Goal: Task Accomplishment & Management: Manage account settings

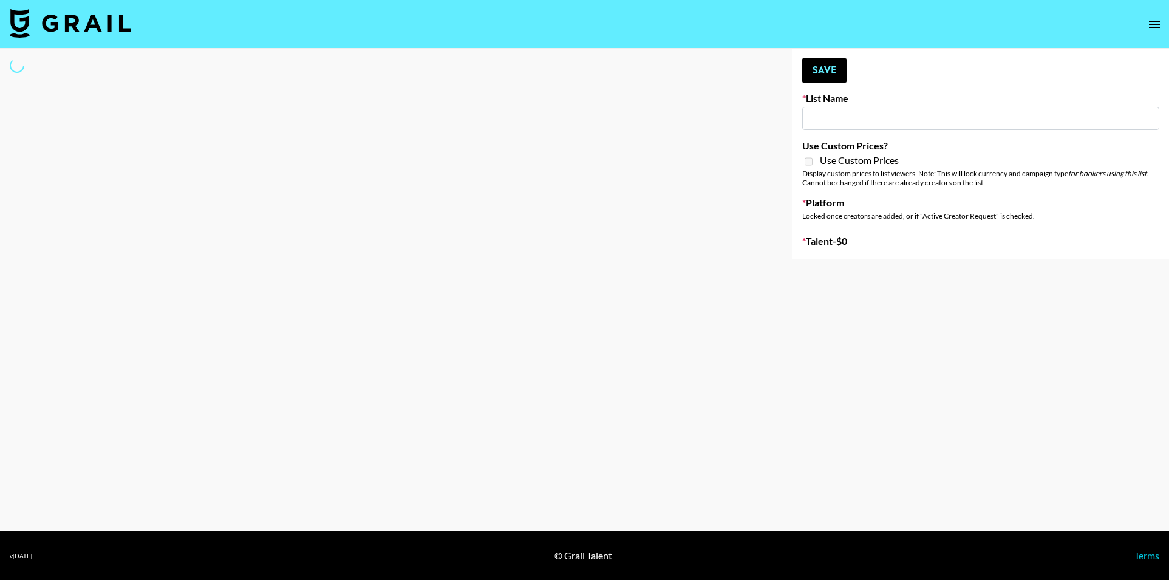
select select "Song"
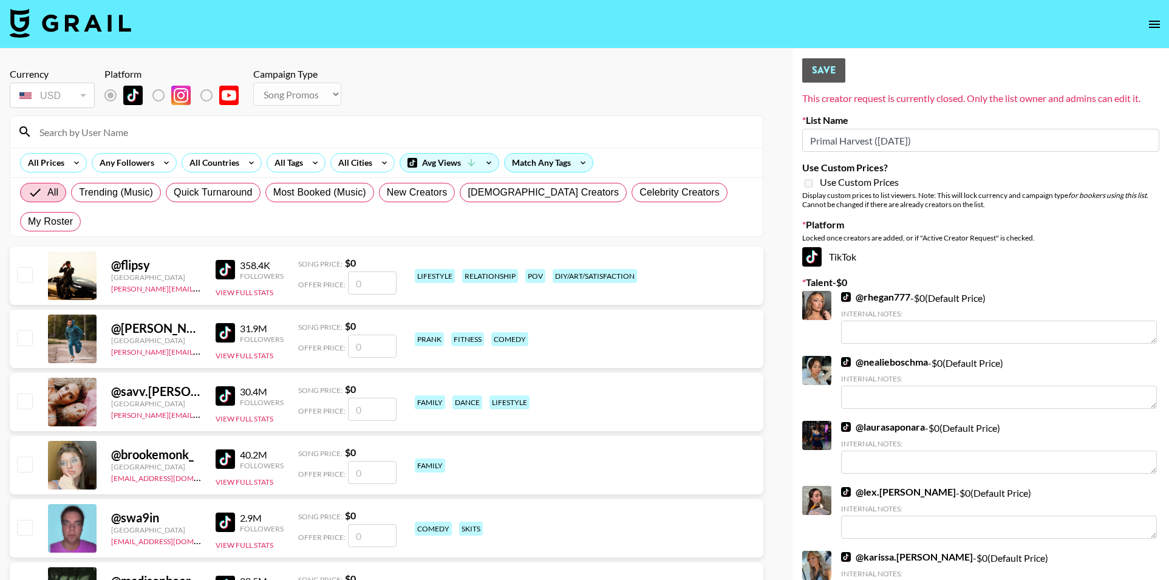
type input "Primal Harvest ([DATE])"
click at [323, 128] on input at bounding box center [393, 131] width 723 height 19
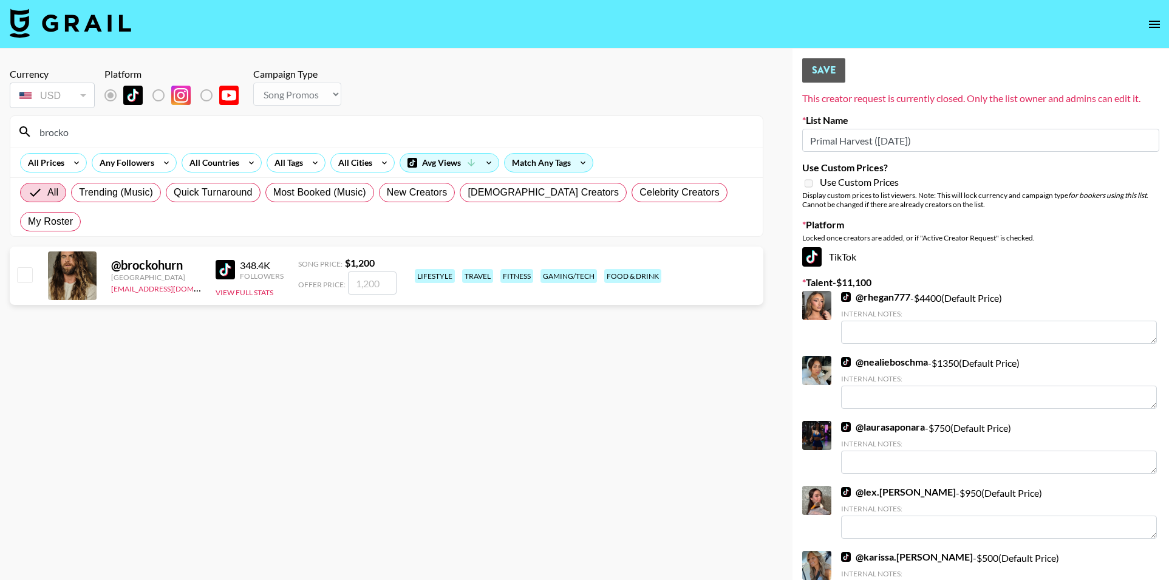
type input "brocko"
click at [25, 267] on input "checkbox" at bounding box center [24, 274] width 15 height 15
checkbox input "true"
click at [355, 271] on input "1200" at bounding box center [372, 282] width 49 height 23
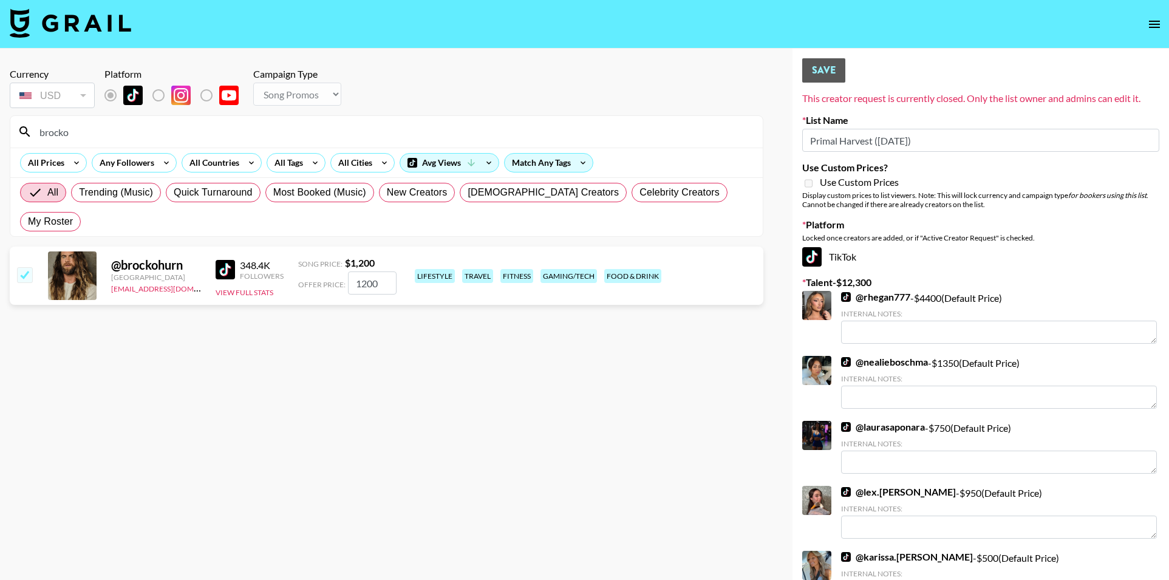
type input "4"
checkbox input "false"
click at [367, 271] on input "number" at bounding box center [372, 282] width 49 height 23
checkbox input "true"
type input "5000"
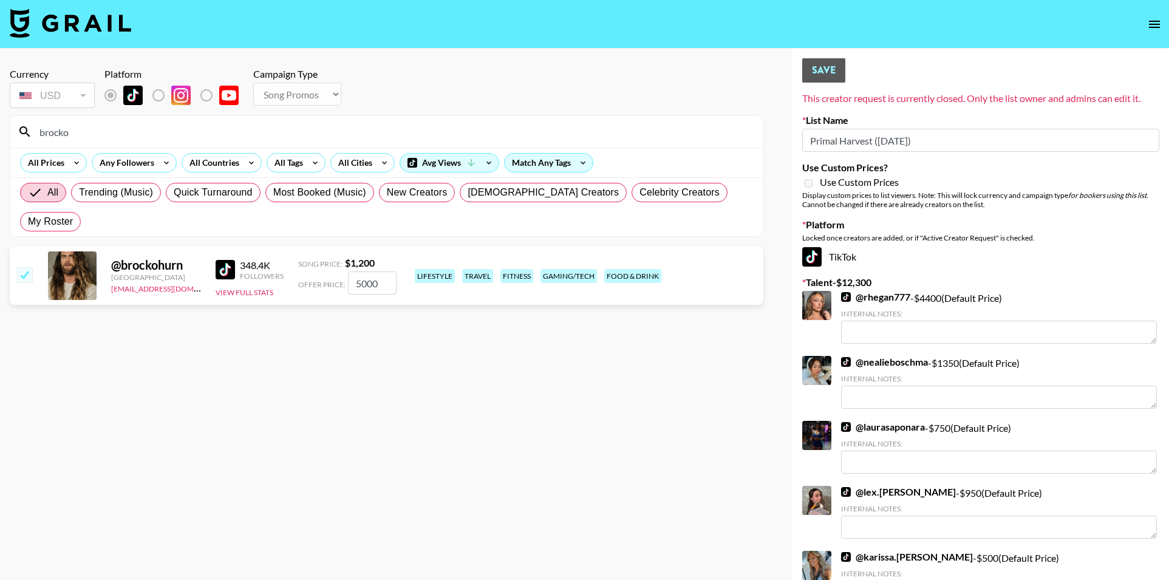
click at [229, 134] on input "brocko" at bounding box center [393, 131] width 723 height 19
type input "daphn"
click at [27, 267] on input "checkbox" at bounding box center [24, 274] width 15 height 15
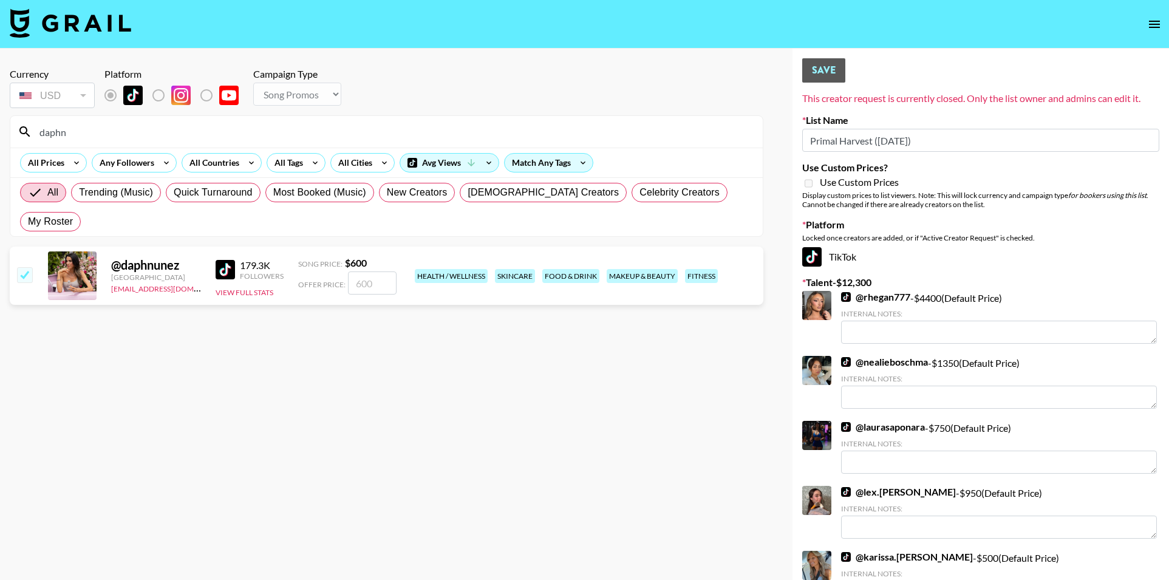
checkbox input "true"
type input "600"
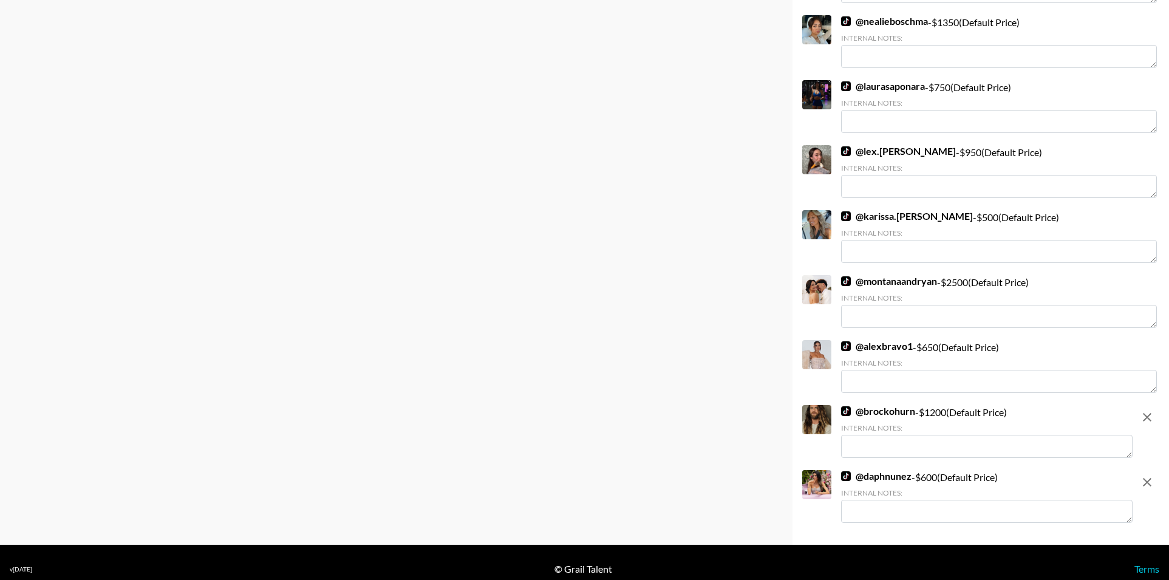
scroll to position [354, 0]
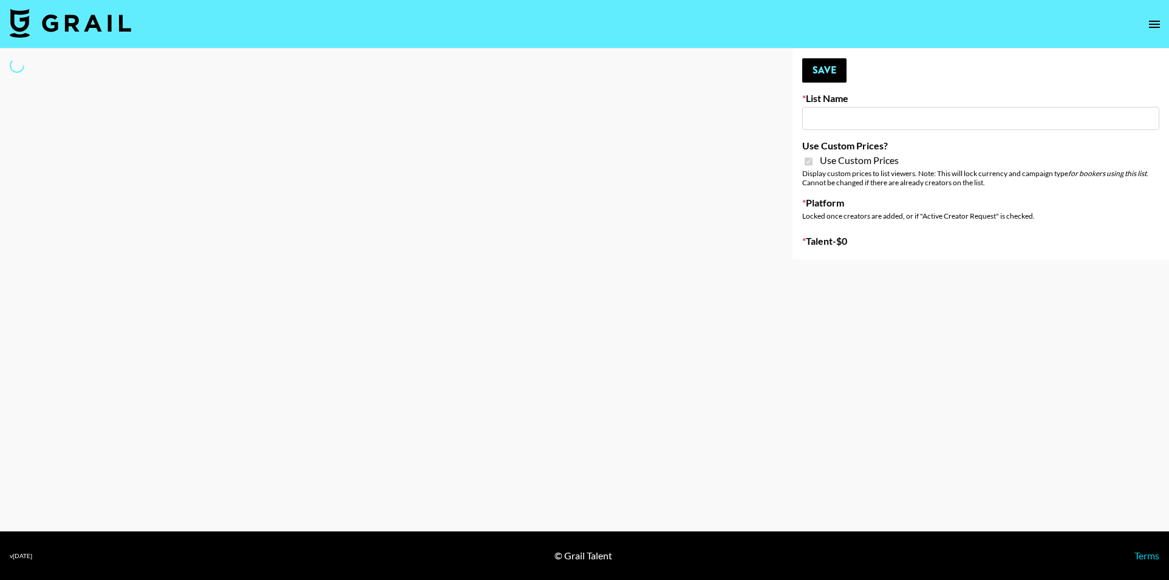
type input "sss"
checkbox input "true"
select select "Brand"
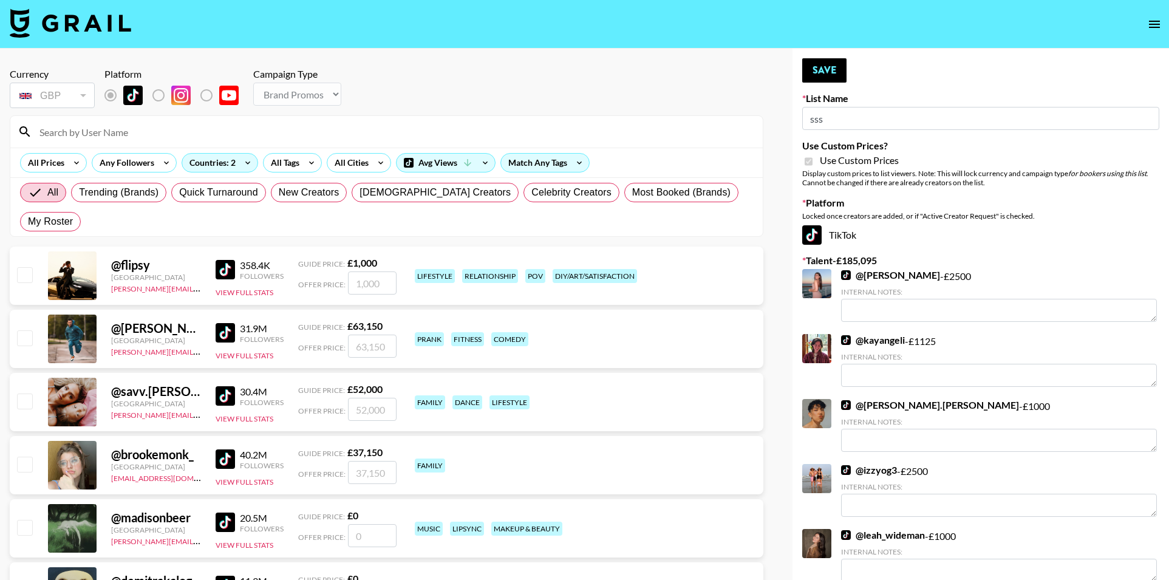
click at [163, 135] on input at bounding box center [393, 131] width 723 height 19
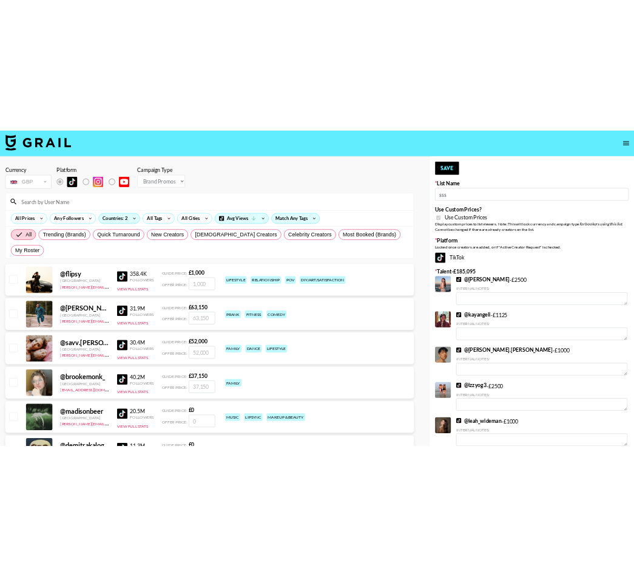
scroll to position [2, 0]
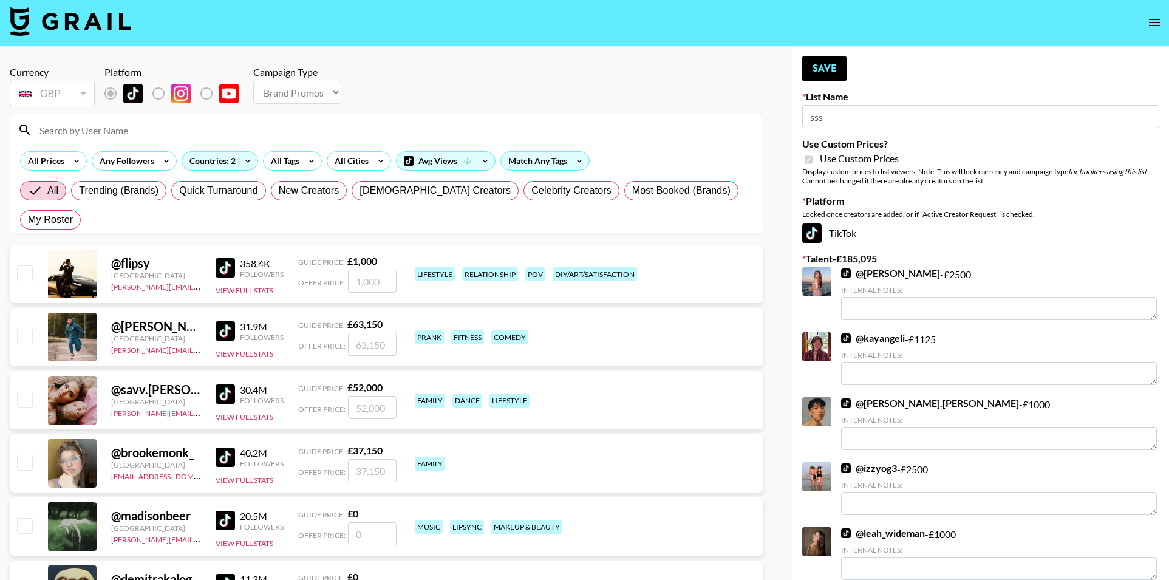
click at [265, 121] on input at bounding box center [393, 129] width 723 height 19
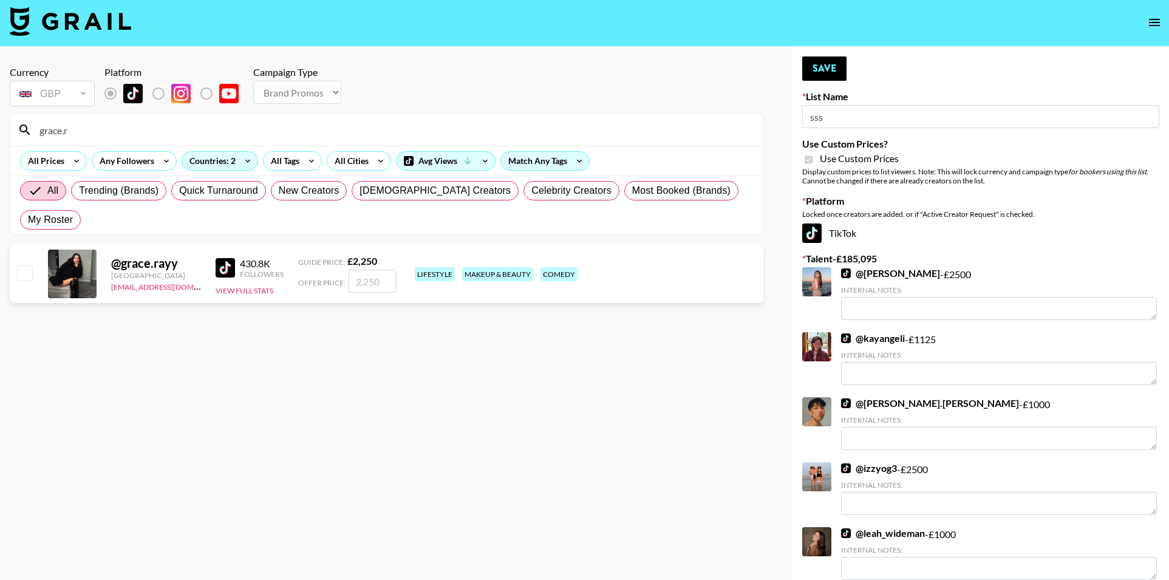
type input "grace.r"
click at [28, 265] on input "checkbox" at bounding box center [24, 272] width 15 height 15
checkbox input "true"
type input "2250"
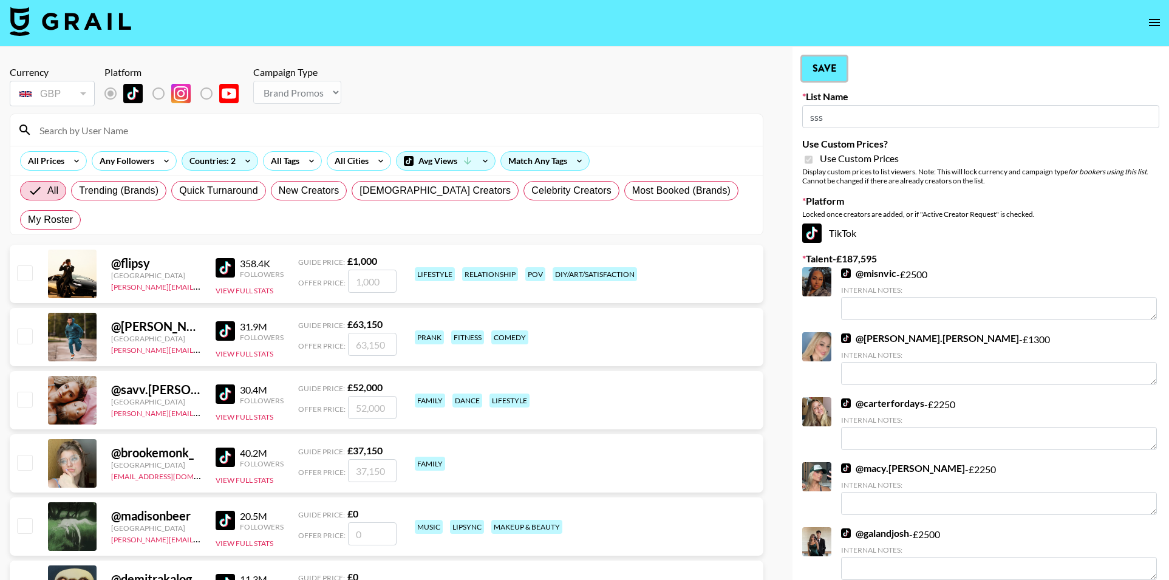
click at [832, 67] on button "Save" at bounding box center [824, 68] width 44 height 24
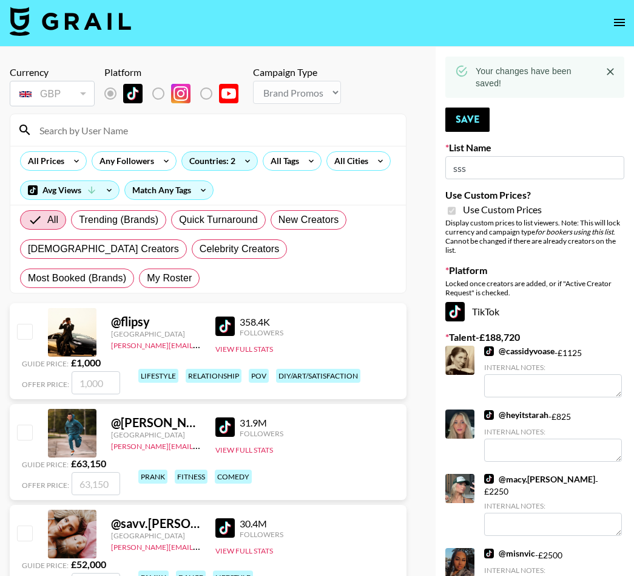
click at [81, 134] on input at bounding box center [215, 129] width 367 height 19
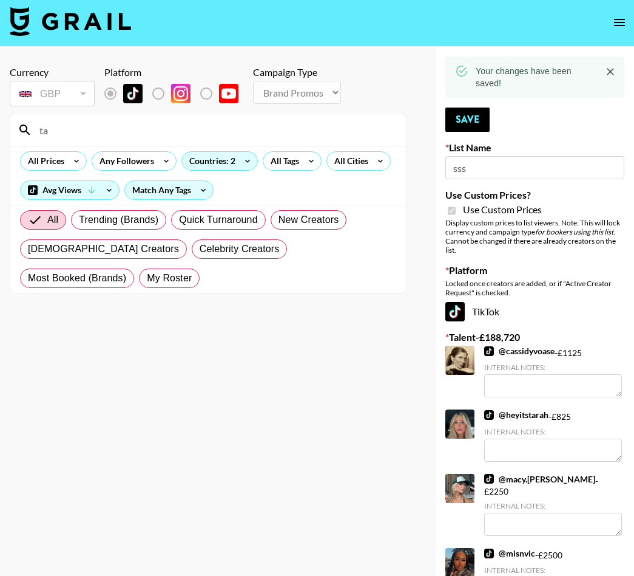
type input "t"
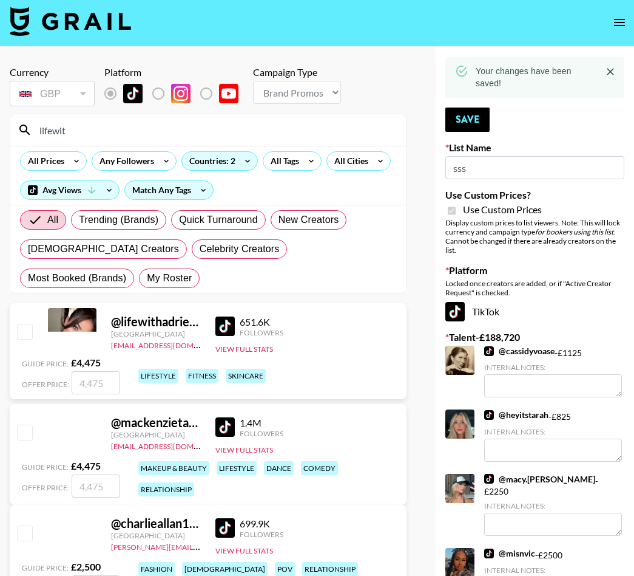
type input "lifewith"
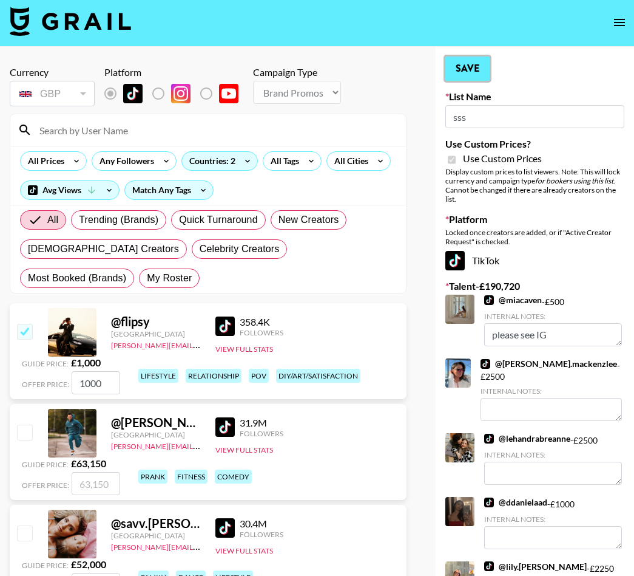
click at [455, 72] on button "Save" at bounding box center [468, 68] width 44 height 24
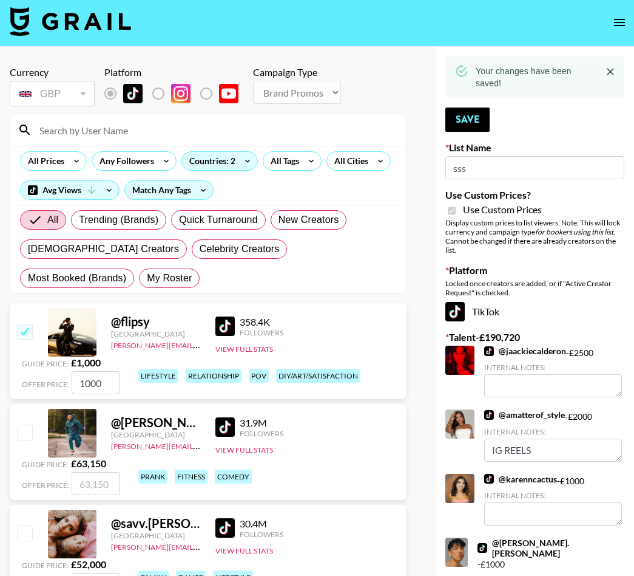
click at [228, 126] on input at bounding box center [215, 129] width 367 height 19
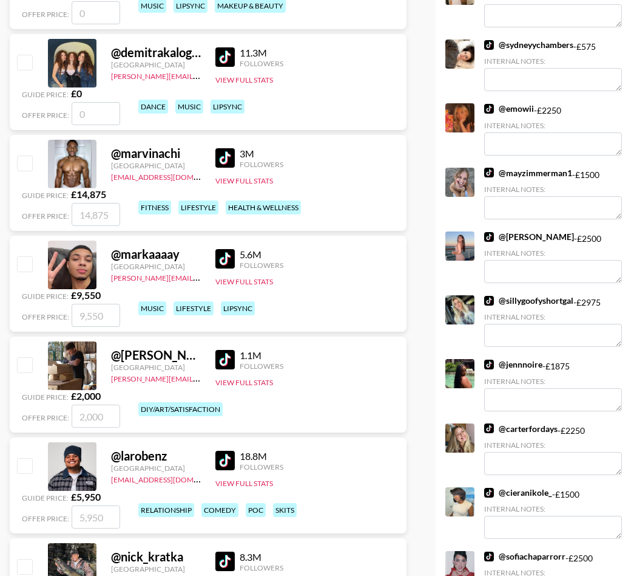
scroll to position [0, 0]
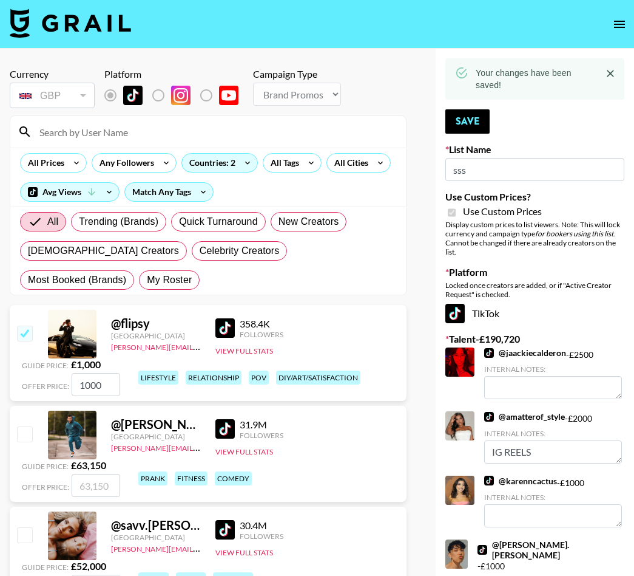
click at [98, 134] on input at bounding box center [215, 131] width 367 height 19
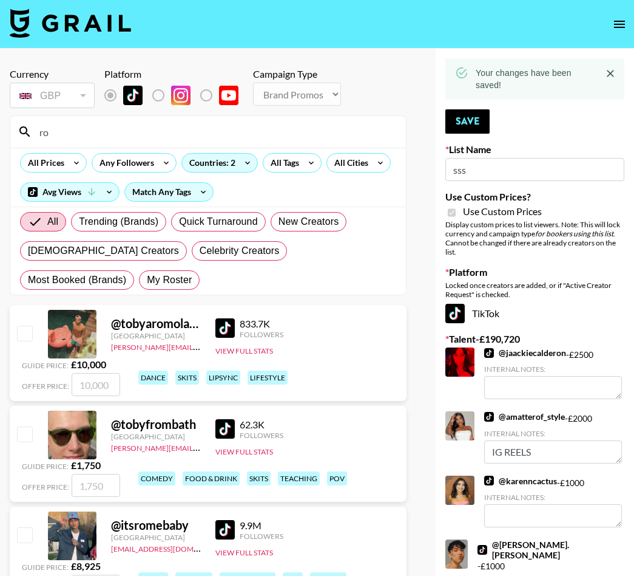
type input "r"
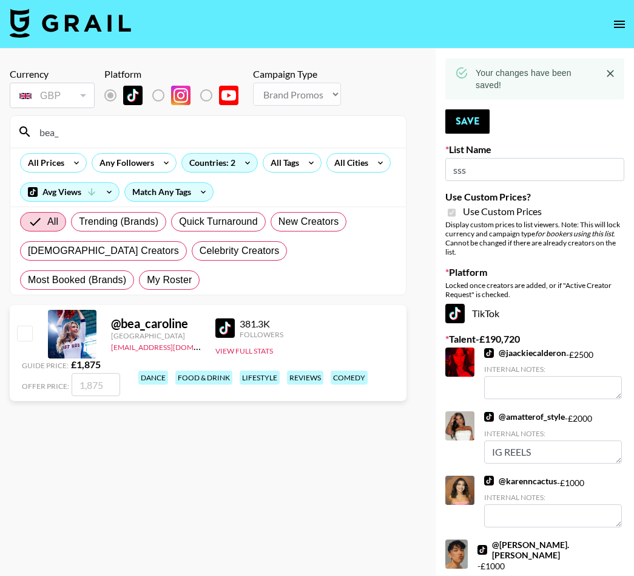
type input "bea_"
click at [26, 336] on input "checkbox" at bounding box center [24, 332] width 15 height 15
checkbox input "true"
type input "1875"
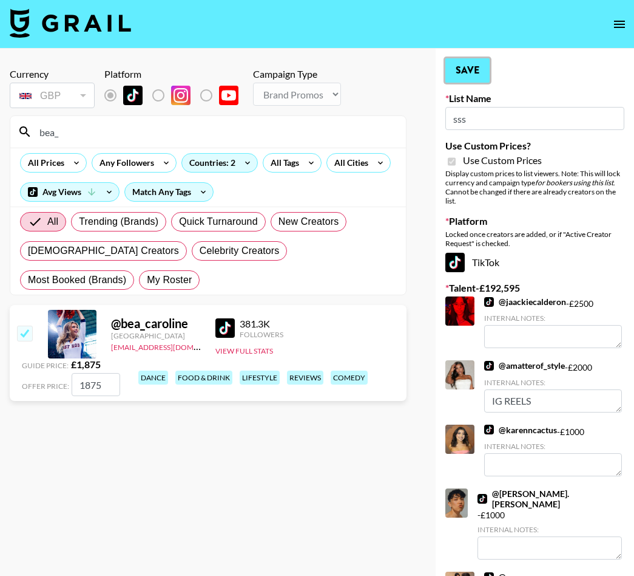
click at [483, 70] on button "Save" at bounding box center [468, 70] width 44 height 24
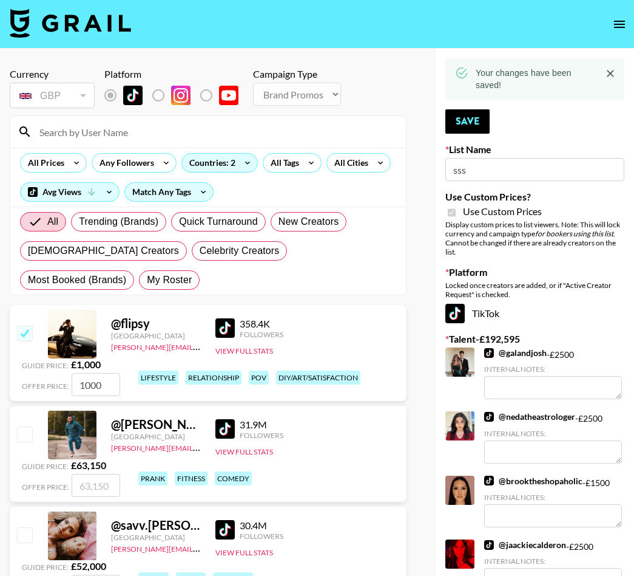
click at [177, 131] on input at bounding box center [215, 131] width 367 height 19
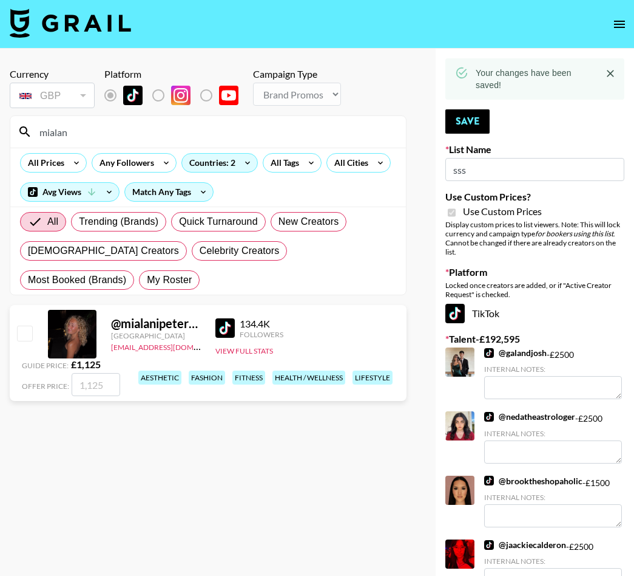
type input "mialan"
click at [19, 335] on input "checkbox" at bounding box center [24, 332] width 15 height 15
checkbox input "true"
type input "1125"
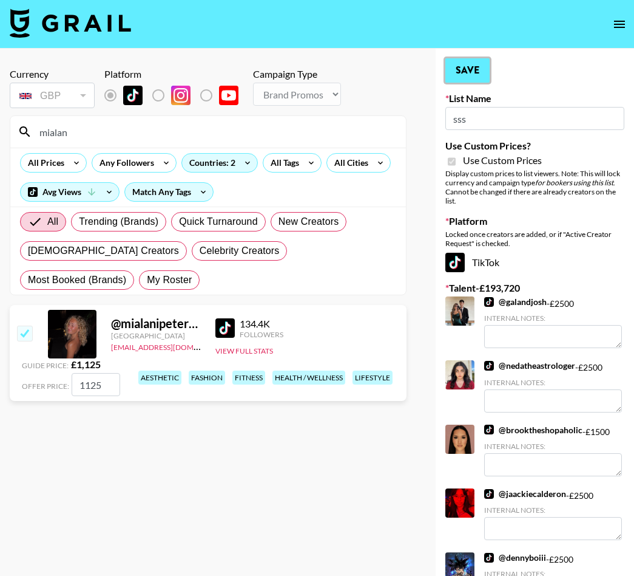
click at [450, 70] on button "Save" at bounding box center [468, 70] width 44 height 24
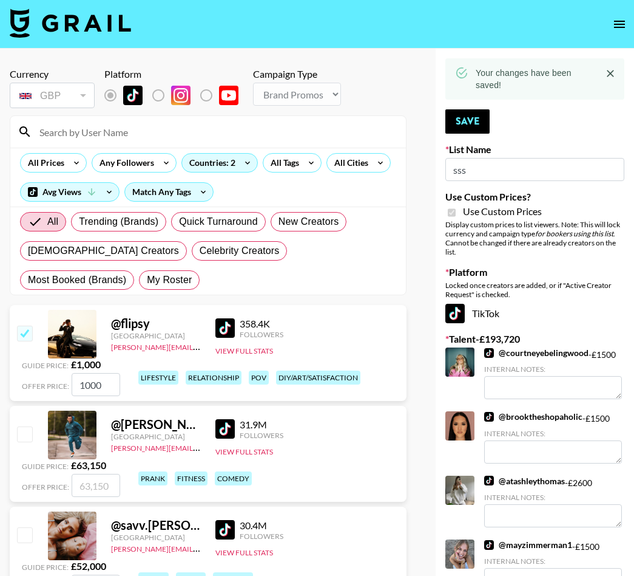
click at [303, 129] on input at bounding box center [215, 131] width 367 height 19
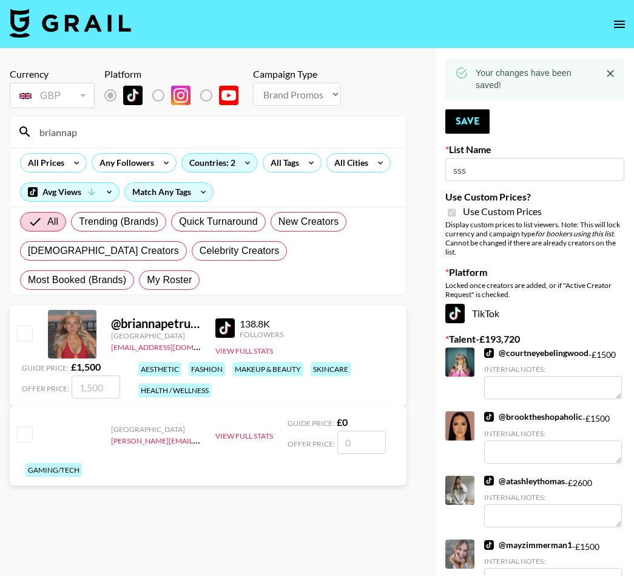
type input "briannap"
click at [19, 330] on input "checkbox" at bounding box center [24, 332] width 15 height 15
checkbox input "true"
type input "1500"
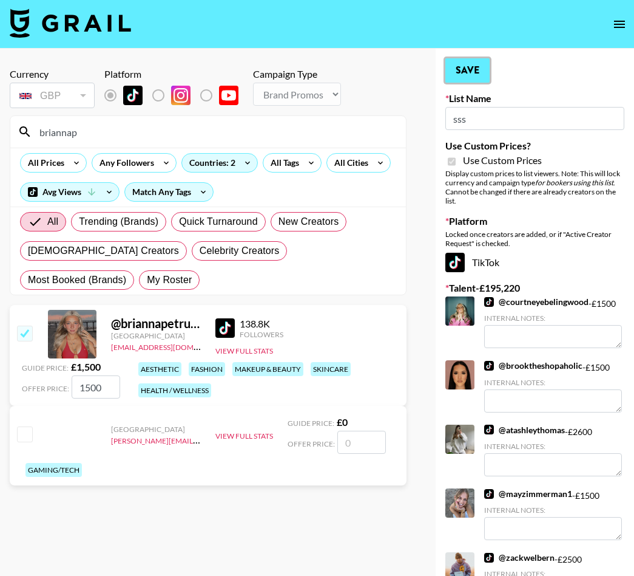
click at [482, 71] on button "Save" at bounding box center [468, 70] width 44 height 24
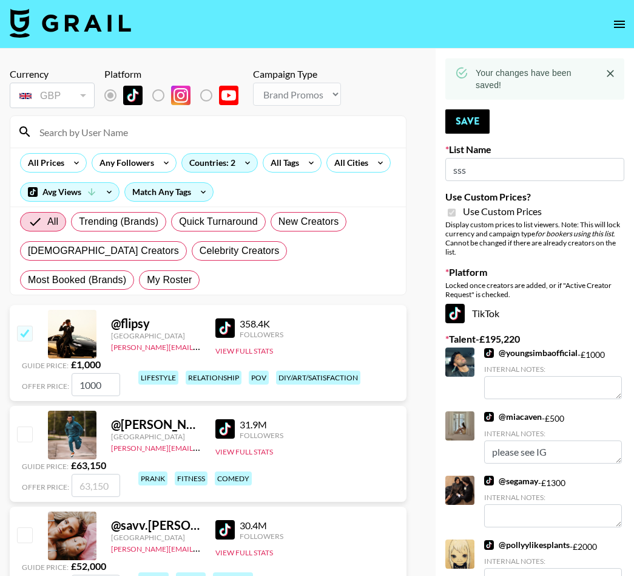
click at [303, 133] on input at bounding box center [215, 131] width 367 height 19
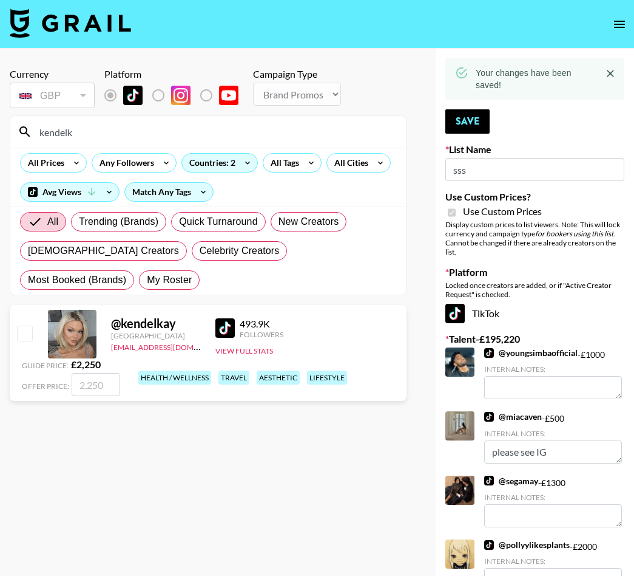
type input "kendelk"
click at [20, 335] on input "checkbox" at bounding box center [24, 332] width 15 height 15
checkbox input "true"
type input "2250"
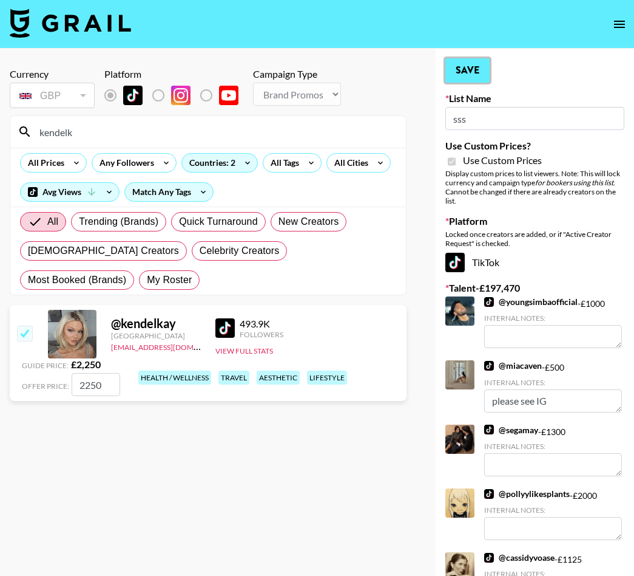
click at [462, 72] on button "Save" at bounding box center [468, 70] width 44 height 24
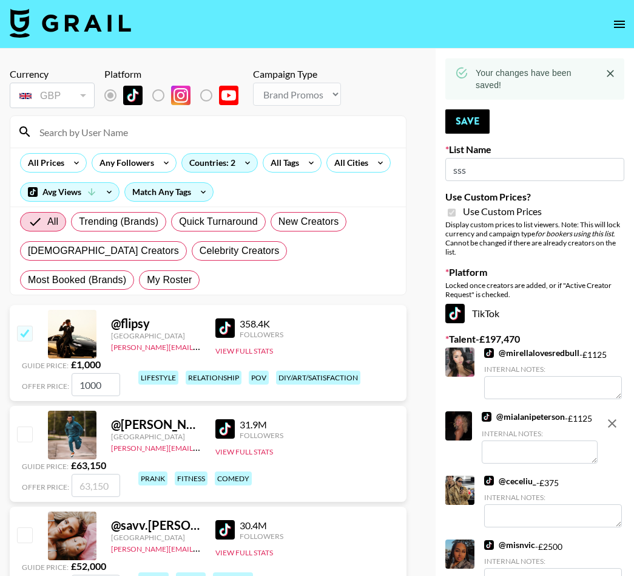
click at [279, 130] on input at bounding box center [215, 131] width 367 height 19
click at [277, 135] on input at bounding box center [215, 131] width 367 height 19
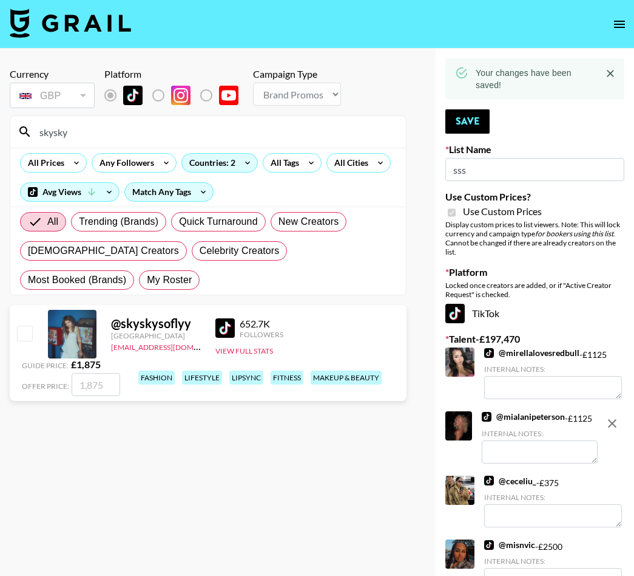
type input "skysky"
click at [33, 336] on div "@ skyskysoflyy [GEOGRAPHIC_DATA] [EMAIL_ADDRESS][DOMAIN_NAME] 652.7K Followers …" at bounding box center [208, 353] width 397 height 96
click at [29, 336] on input "checkbox" at bounding box center [24, 332] width 15 height 15
checkbox input "true"
type input "1875"
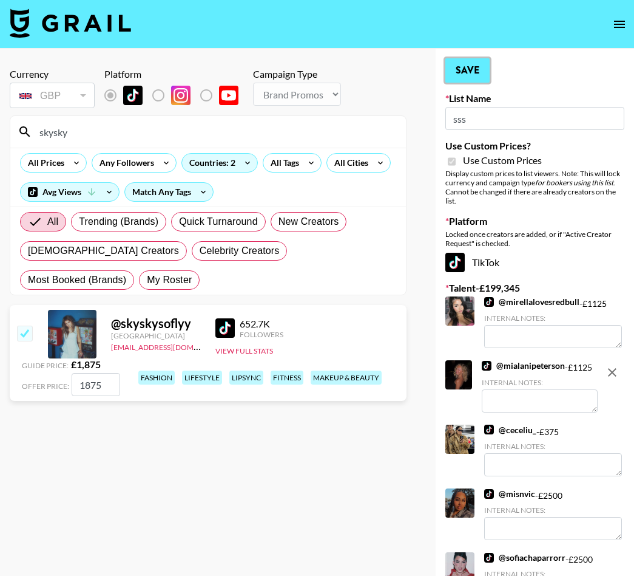
click at [474, 75] on button "Save" at bounding box center [468, 70] width 44 height 24
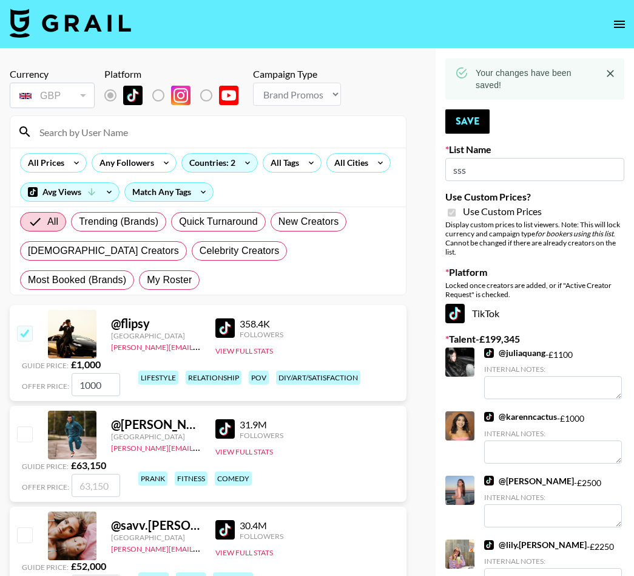
click at [273, 134] on input at bounding box center [215, 131] width 367 height 19
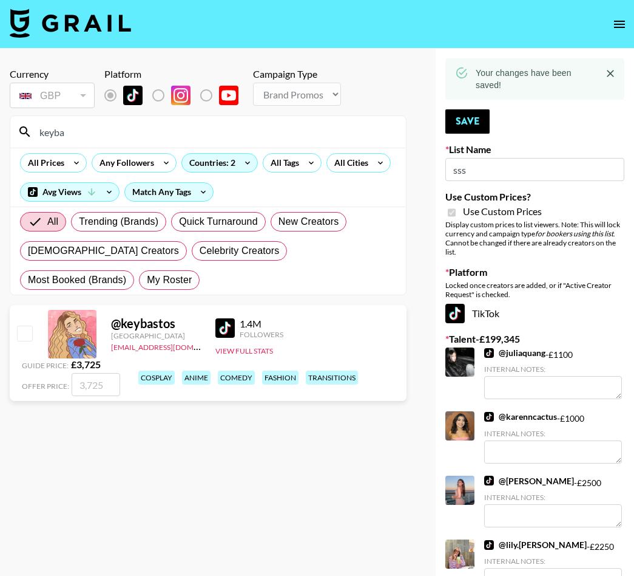
type input "keyba"
click at [22, 330] on input "checkbox" at bounding box center [24, 332] width 15 height 15
checkbox input "true"
type input "3725"
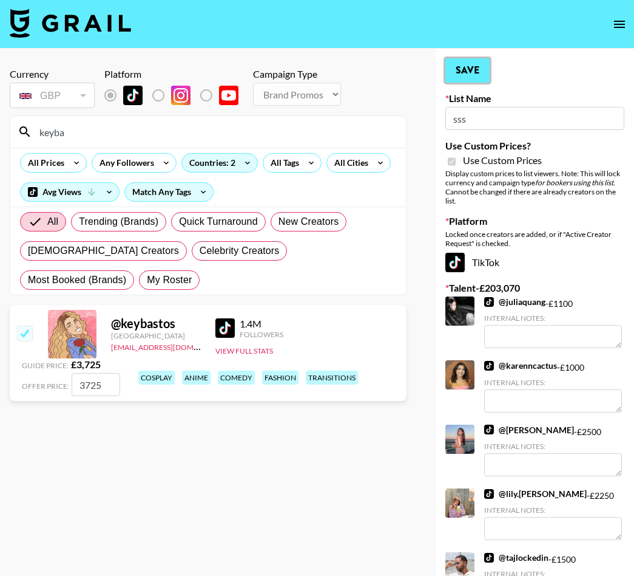
click at [468, 66] on button "Save" at bounding box center [468, 70] width 44 height 24
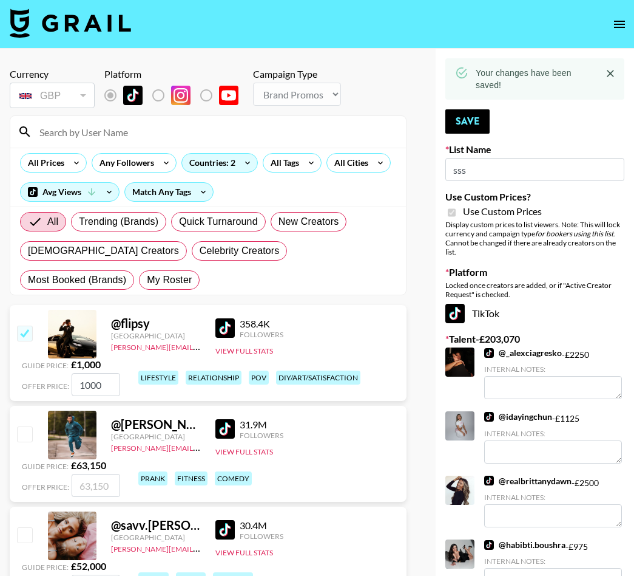
click at [296, 132] on input at bounding box center [215, 131] width 367 height 19
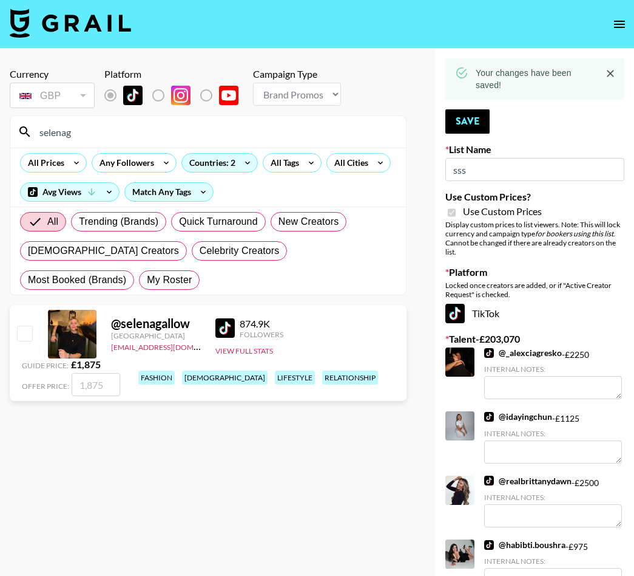
type input "selenag"
click at [25, 329] on input "checkbox" at bounding box center [24, 332] width 15 height 15
checkbox input "true"
type input "1875"
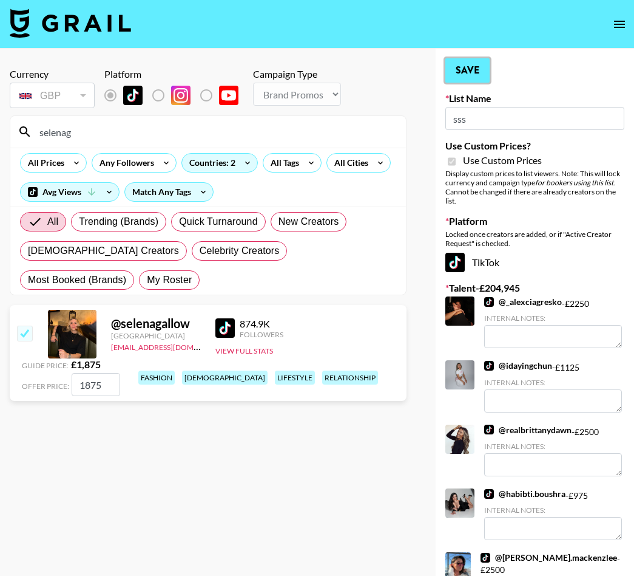
click at [480, 71] on button "Save" at bounding box center [468, 70] width 44 height 24
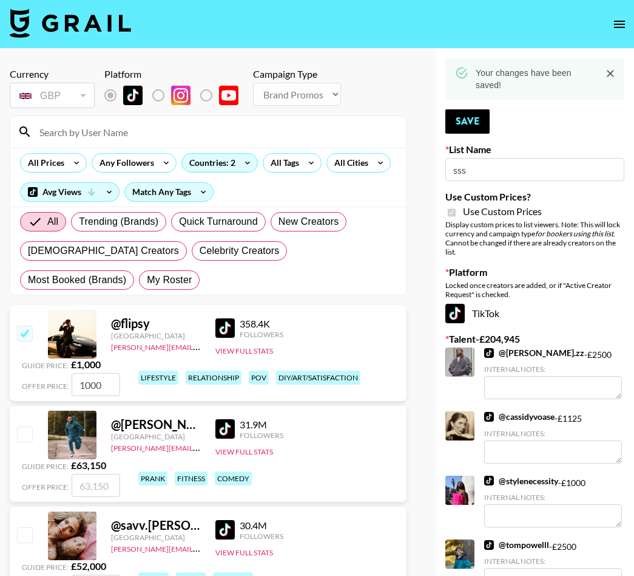
click at [200, 124] on input at bounding box center [215, 131] width 367 height 19
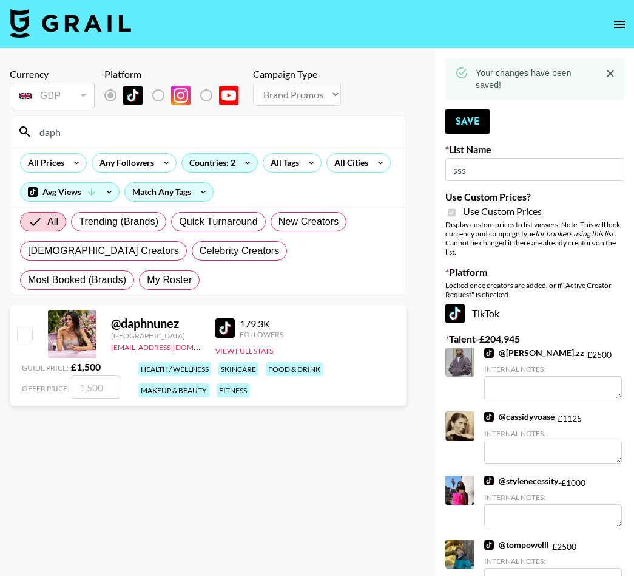
type input "daph"
click at [25, 336] on input "checkbox" at bounding box center [24, 332] width 15 height 15
checkbox input "true"
type input "1500"
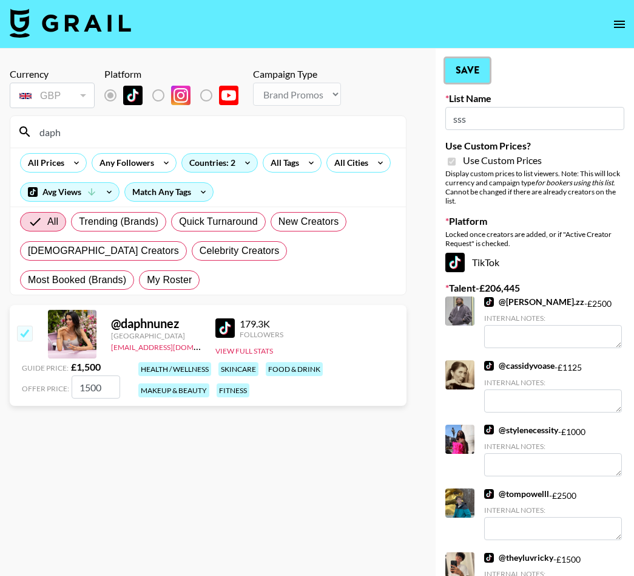
click at [475, 72] on button "Save" at bounding box center [468, 70] width 44 height 24
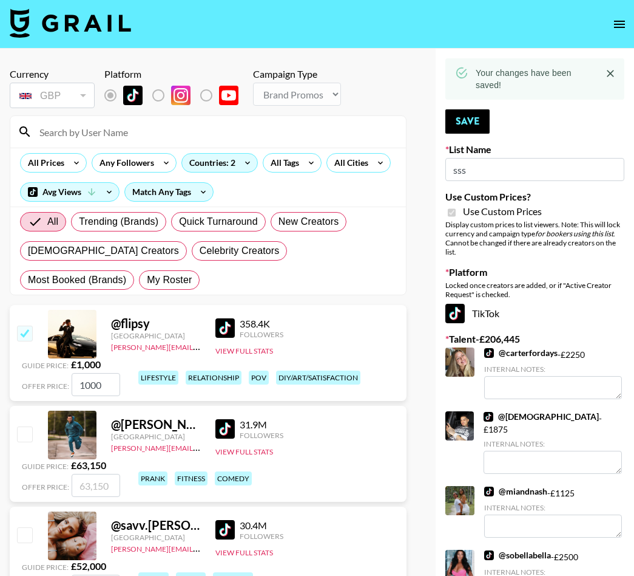
click at [146, 132] on input at bounding box center [215, 131] width 367 height 19
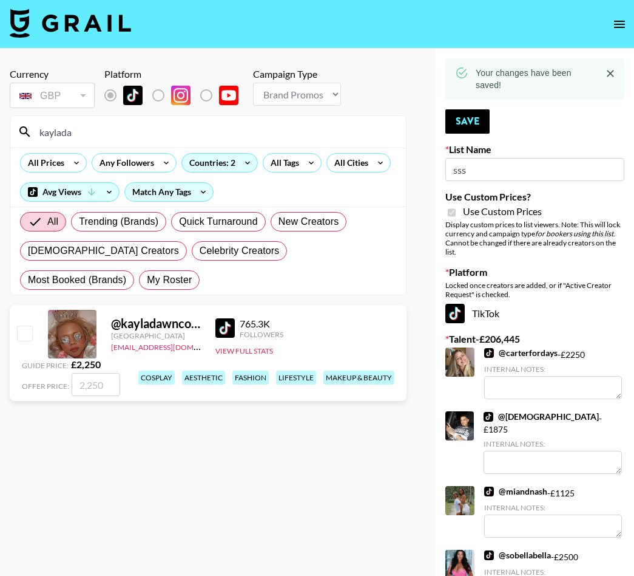
type input "kaylada"
click at [29, 331] on input "checkbox" at bounding box center [24, 332] width 15 height 15
checkbox input "true"
type input "2250"
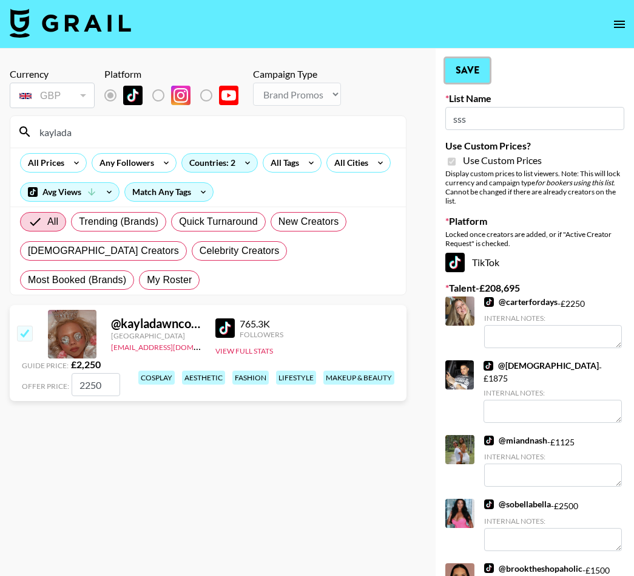
click at [460, 72] on button "Save" at bounding box center [468, 70] width 44 height 24
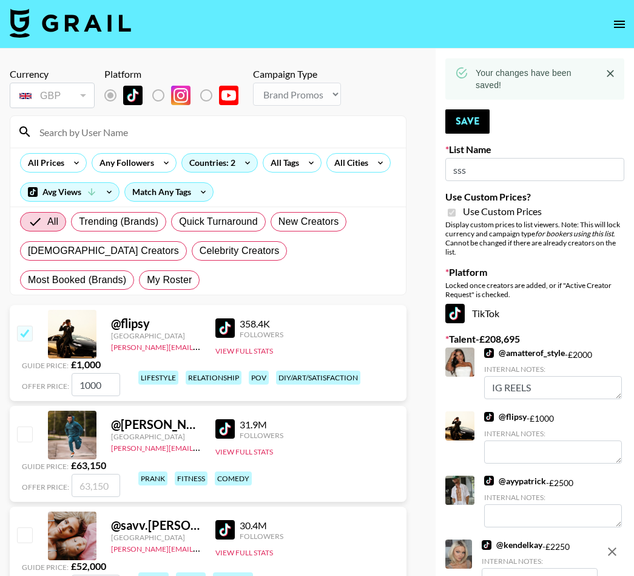
click at [109, 128] on input at bounding box center [215, 131] width 367 height 19
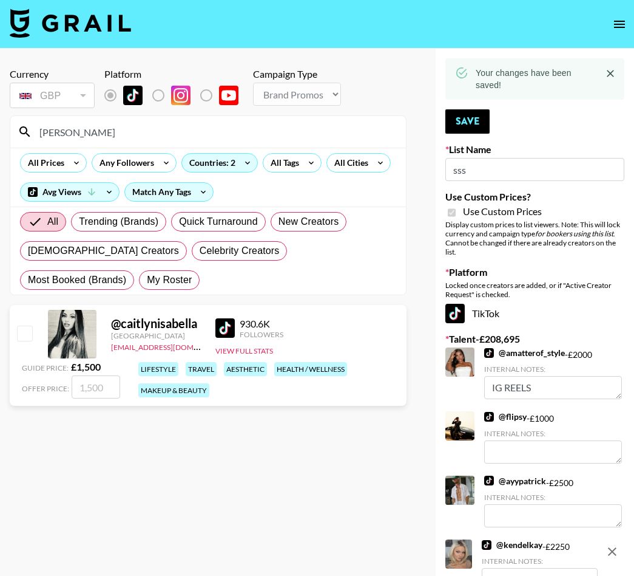
type input "[PERSON_NAME]"
click at [27, 336] on input "checkbox" at bounding box center [24, 332] width 15 height 15
checkbox input "true"
type input "1500"
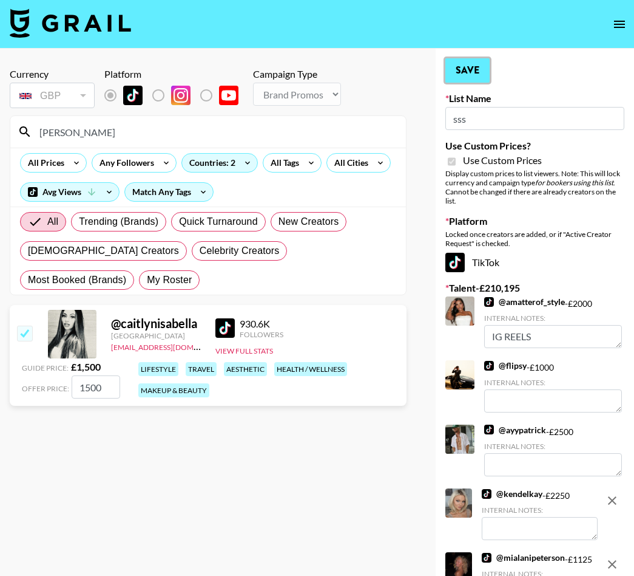
click at [476, 76] on button "Save" at bounding box center [468, 70] width 44 height 24
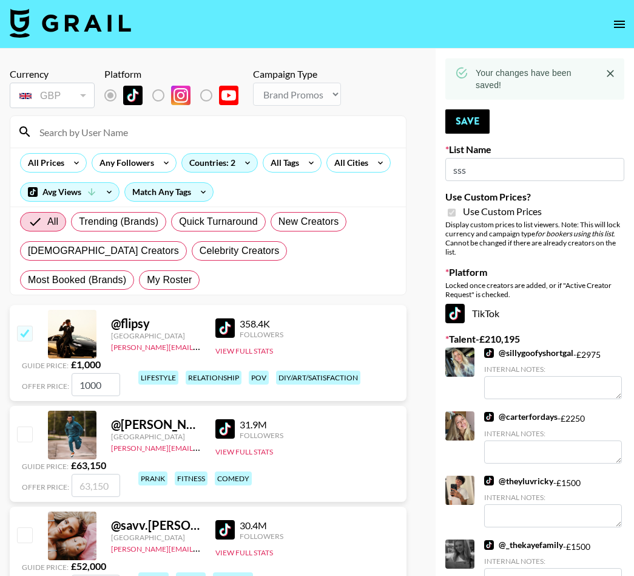
click at [120, 134] on input at bounding box center [215, 131] width 367 height 19
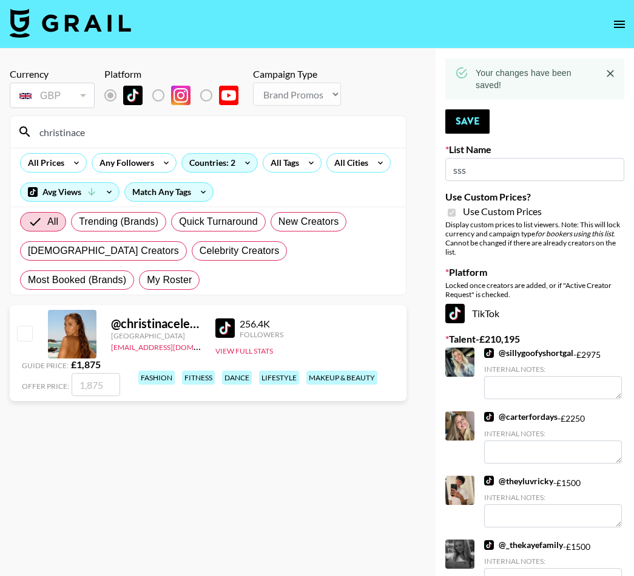
type input "christinace"
click at [24, 336] on input "checkbox" at bounding box center [24, 332] width 15 height 15
checkbox input "true"
type input "1875"
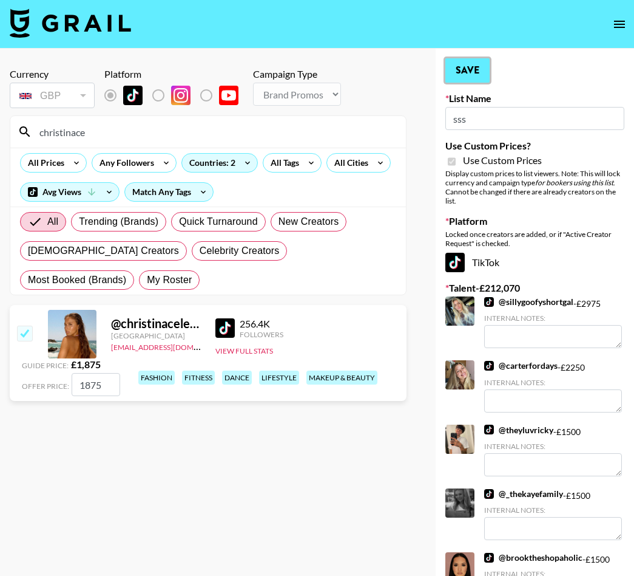
click at [481, 67] on button "Save" at bounding box center [468, 70] width 44 height 24
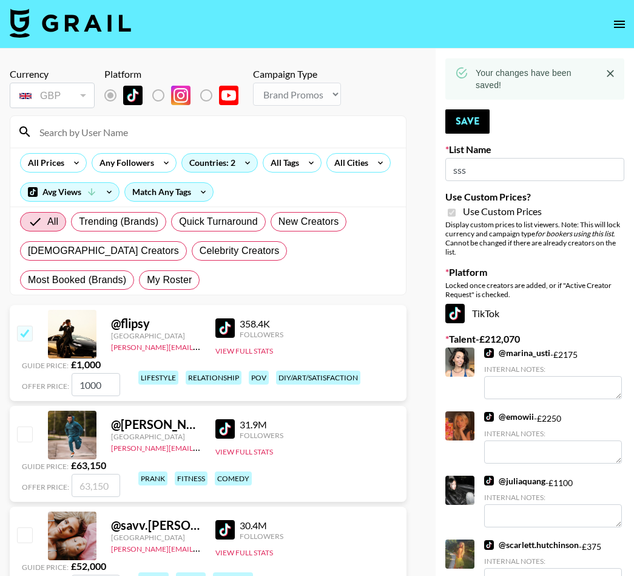
click at [253, 136] on input at bounding box center [215, 131] width 367 height 19
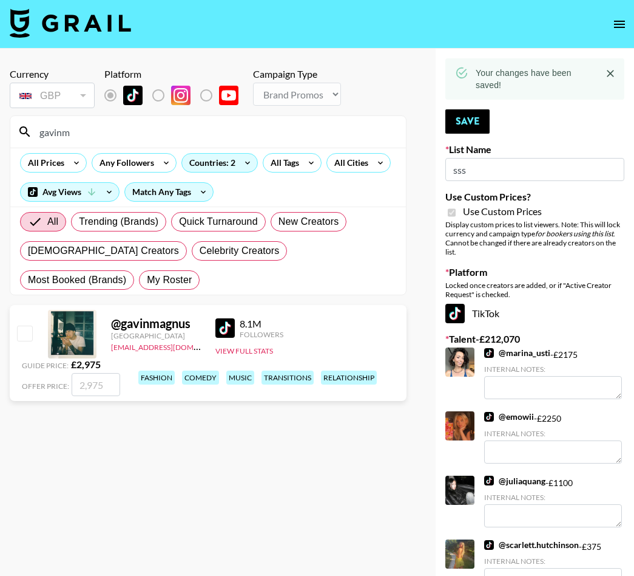
type input "gavinm"
click at [23, 330] on input "checkbox" at bounding box center [24, 332] width 15 height 15
checkbox input "true"
type input "2975"
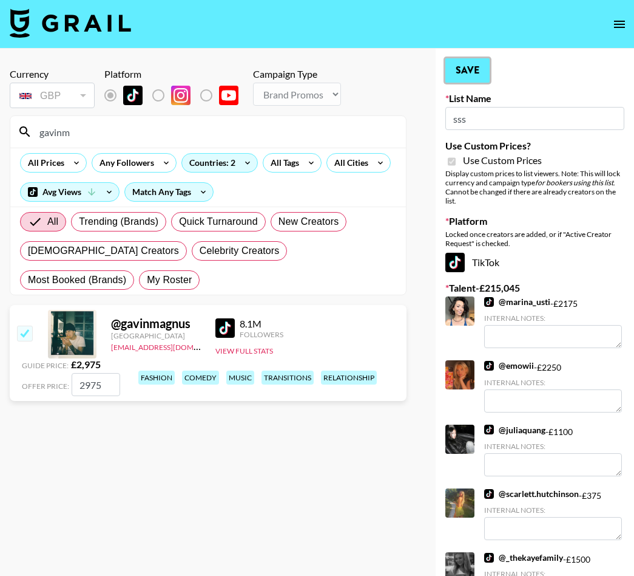
click at [455, 79] on button "Save" at bounding box center [468, 70] width 44 height 24
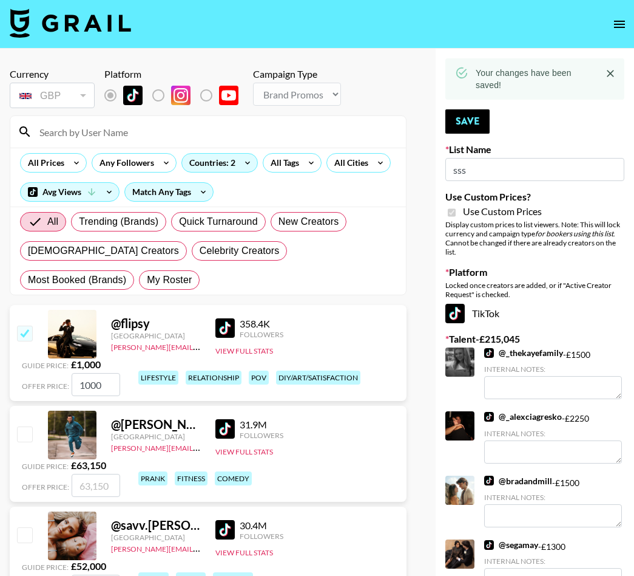
click at [297, 130] on input at bounding box center [215, 131] width 367 height 19
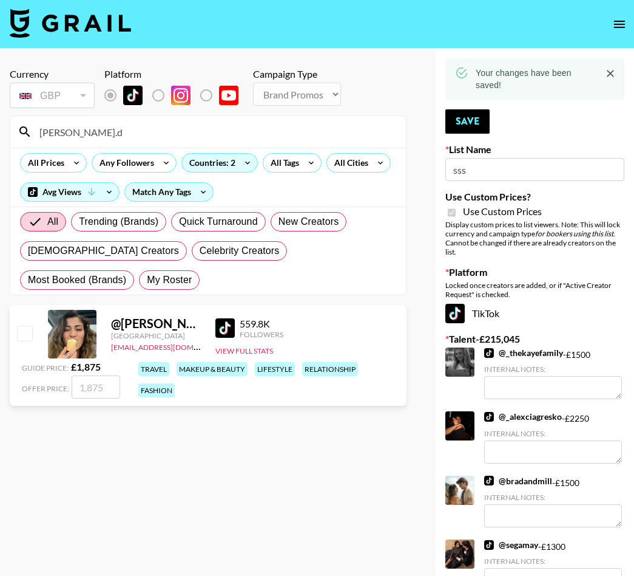
type input "[PERSON_NAME].d"
click at [28, 338] on input "checkbox" at bounding box center [24, 332] width 15 height 15
checkbox input "true"
type input "1875"
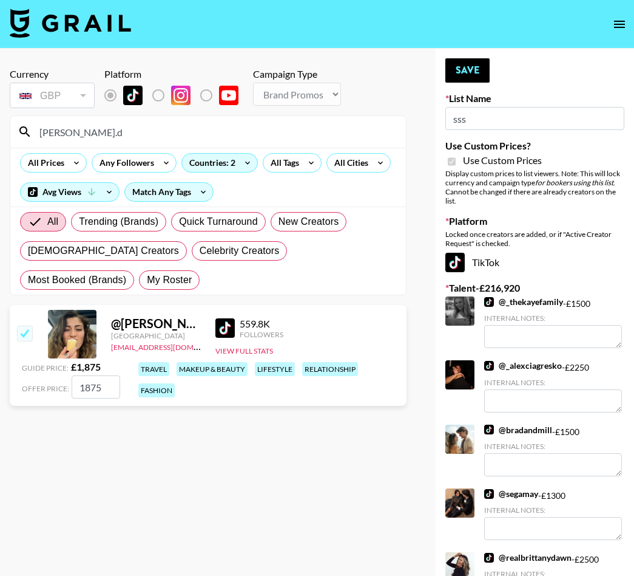
click at [474, 69] on button "Save" at bounding box center [468, 70] width 44 height 24
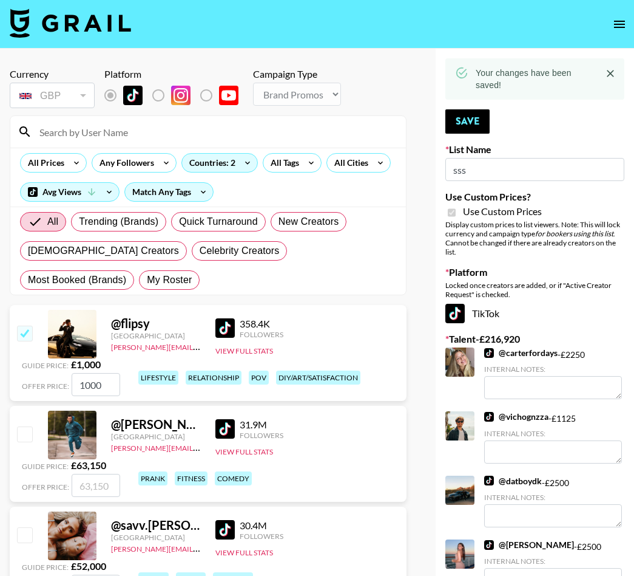
click at [206, 134] on input at bounding box center [215, 131] width 367 height 19
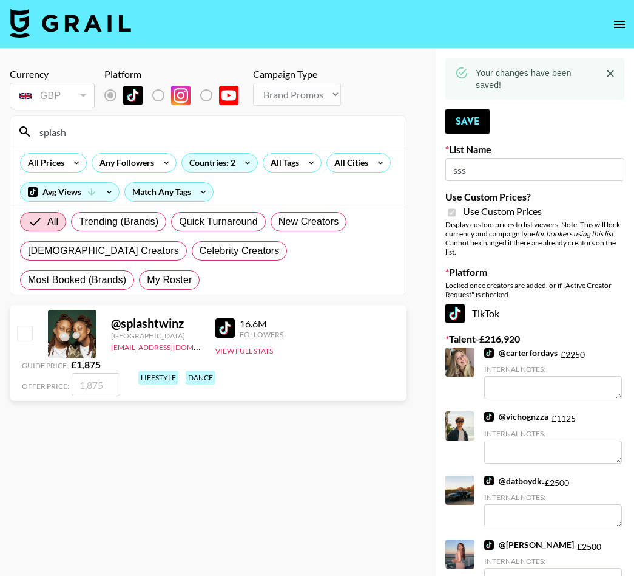
type input "splash"
click at [21, 334] on input "checkbox" at bounding box center [24, 332] width 15 height 15
checkbox input "true"
type input "1875"
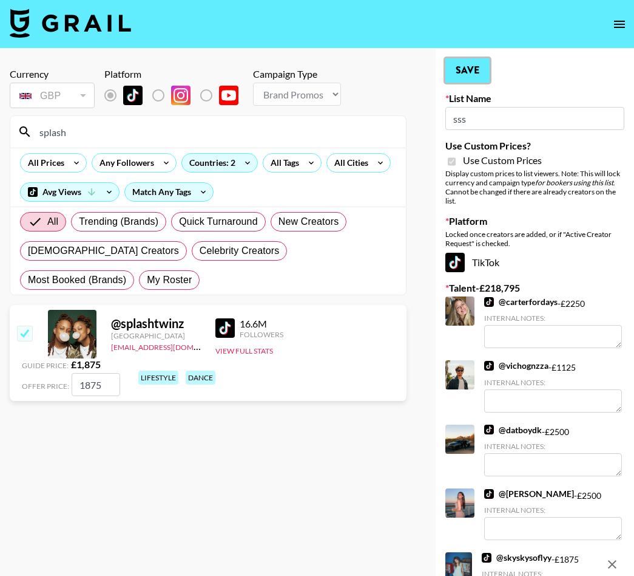
click at [473, 67] on button "Save" at bounding box center [468, 70] width 44 height 24
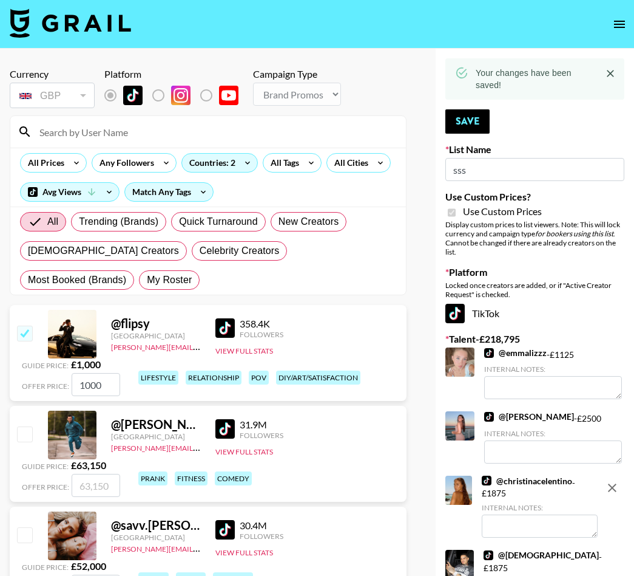
click at [313, 133] on input at bounding box center [215, 131] width 367 height 19
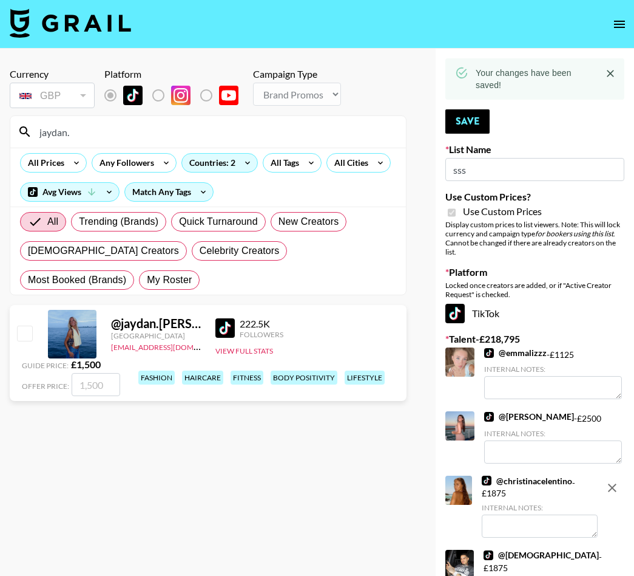
type input "jaydan."
drag, startPoint x: 26, startPoint y: 336, endPoint x: 33, endPoint y: 335, distance: 7.3
click at [26, 336] on input "checkbox" at bounding box center [24, 332] width 15 height 15
checkbox input "true"
type input "1500"
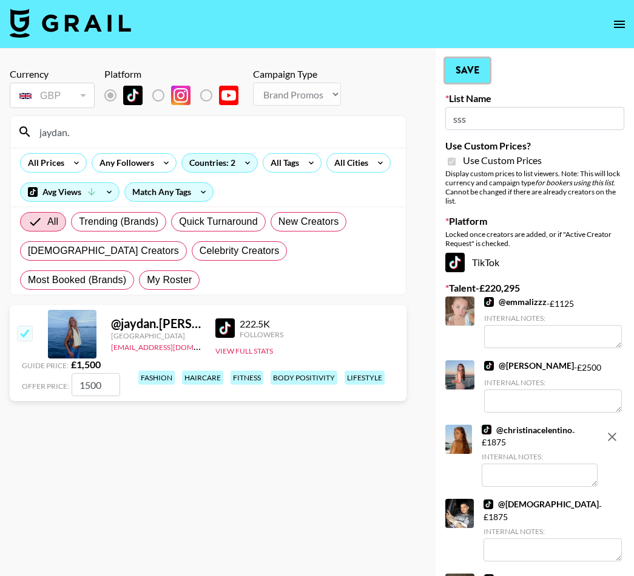
click at [453, 64] on button "Save" at bounding box center [468, 70] width 44 height 24
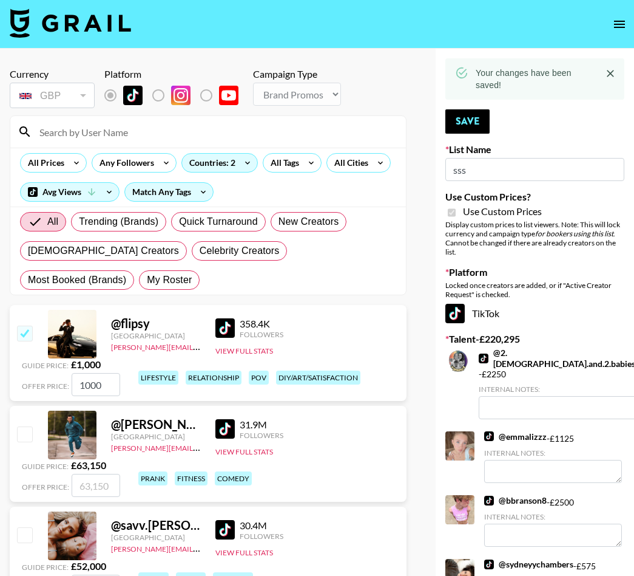
click at [279, 130] on input at bounding box center [215, 131] width 367 height 19
click at [277, 127] on input at bounding box center [215, 131] width 367 height 19
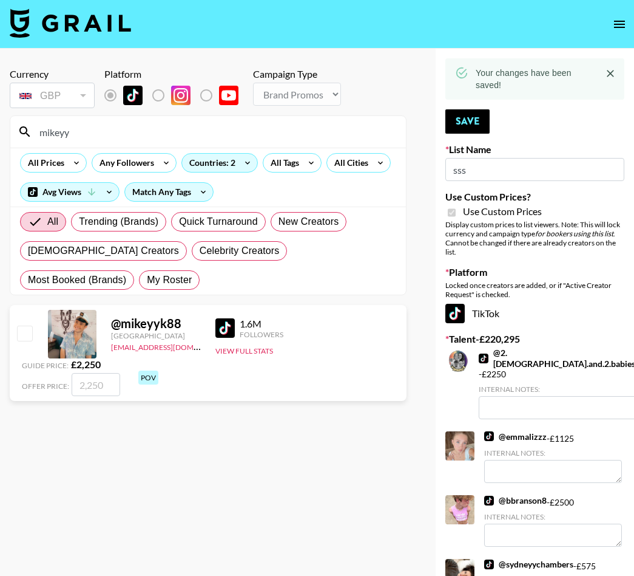
type input "mikeyy"
drag, startPoint x: 22, startPoint y: 335, endPoint x: 34, endPoint y: 331, distance: 12.3
click at [22, 335] on input "checkbox" at bounding box center [24, 332] width 15 height 15
checkbox input "true"
type input "2250"
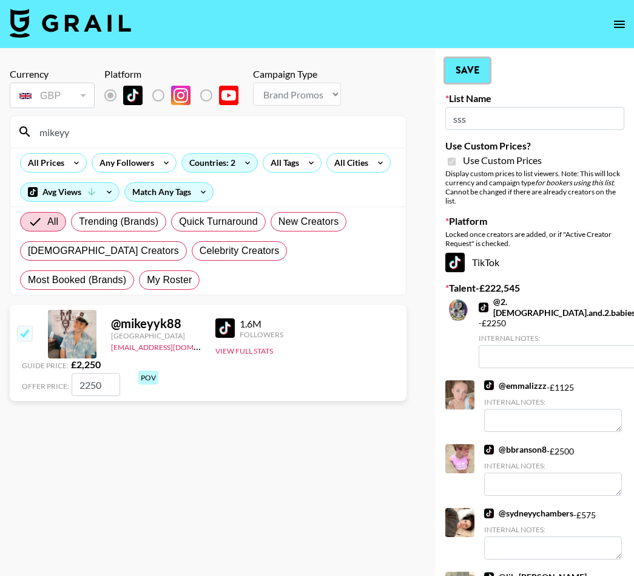
click at [469, 73] on button "Save" at bounding box center [468, 70] width 44 height 24
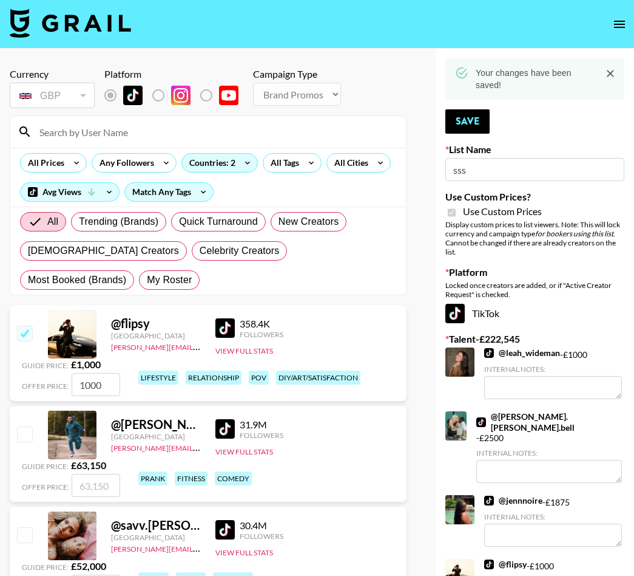
click at [291, 127] on input at bounding box center [215, 131] width 367 height 19
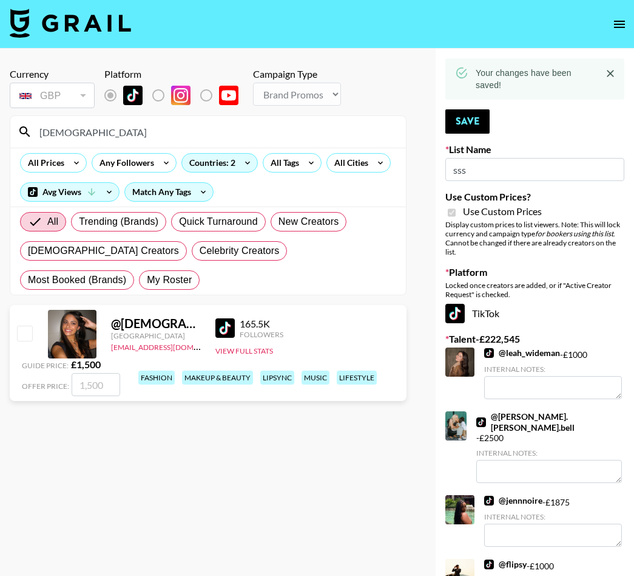
type input "[DEMOGRAPHIC_DATA]"
click at [22, 334] on input "checkbox" at bounding box center [24, 332] width 15 height 15
checkbox input "true"
type input "1500"
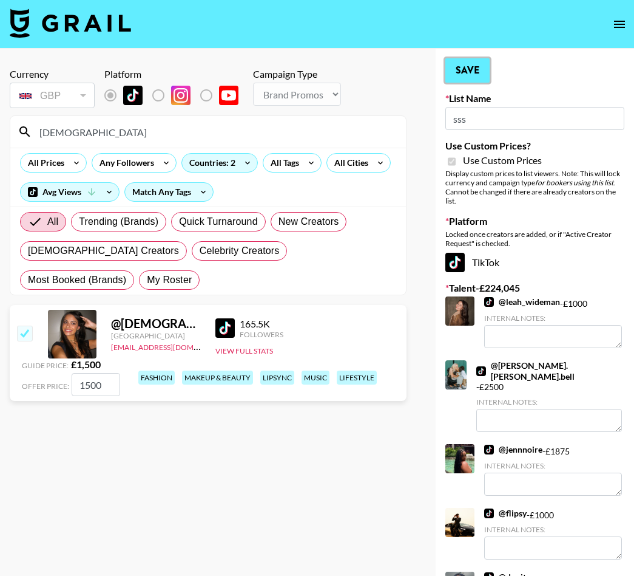
click at [457, 75] on button "Save" at bounding box center [468, 70] width 44 height 24
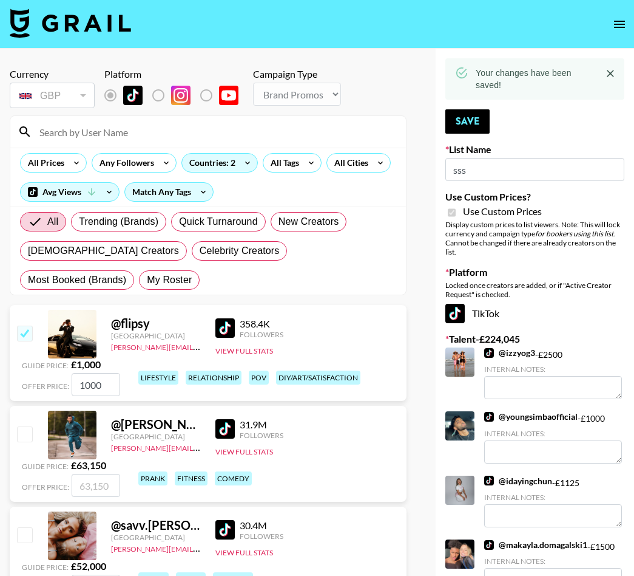
click at [277, 134] on input at bounding box center [215, 131] width 367 height 19
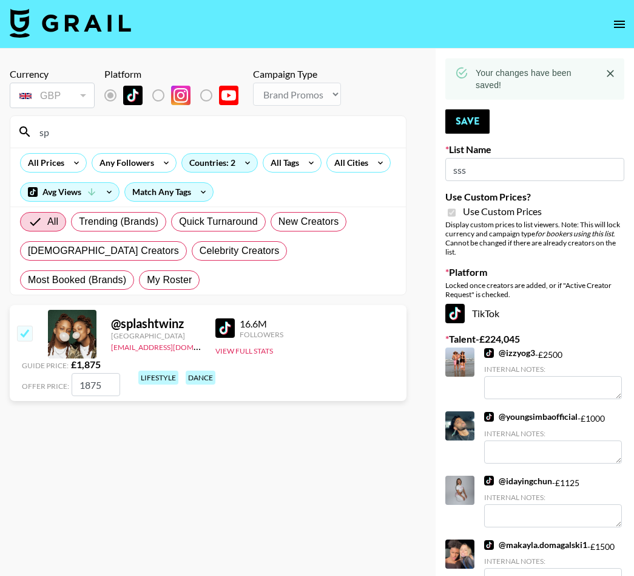
type input "s"
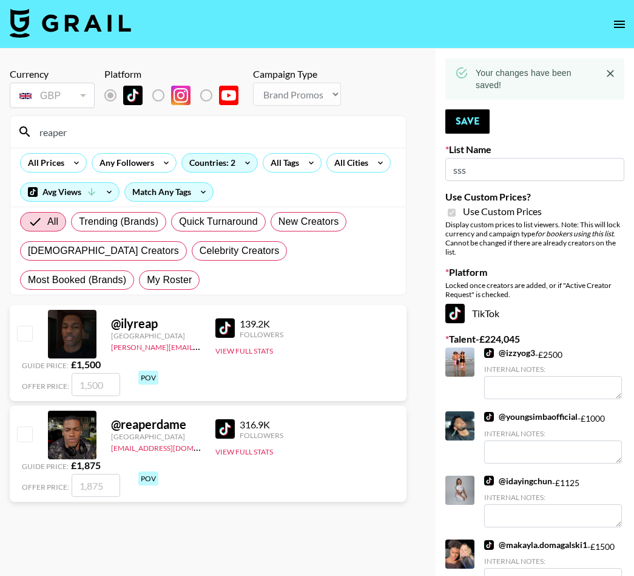
type input "reaper"
click at [16, 445] on div "@ reaperdame [GEOGRAPHIC_DATA] [EMAIL_ADDRESS][DOMAIN_NAME] 316.9K Followers Vi…" at bounding box center [208, 454] width 397 height 96
click at [20, 440] on input "checkbox" at bounding box center [24, 433] width 15 height 15
checkbox input "true"
type input "1875"
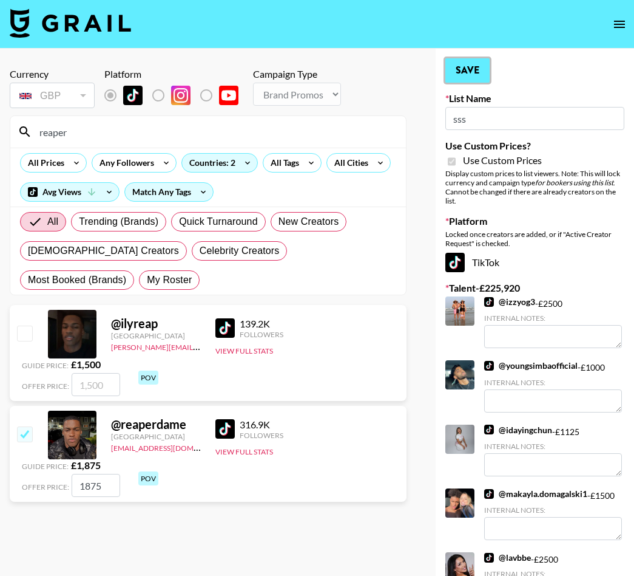
click at [456, 66] on button "Save" at bounding box center [468, 70] width 44 height 24
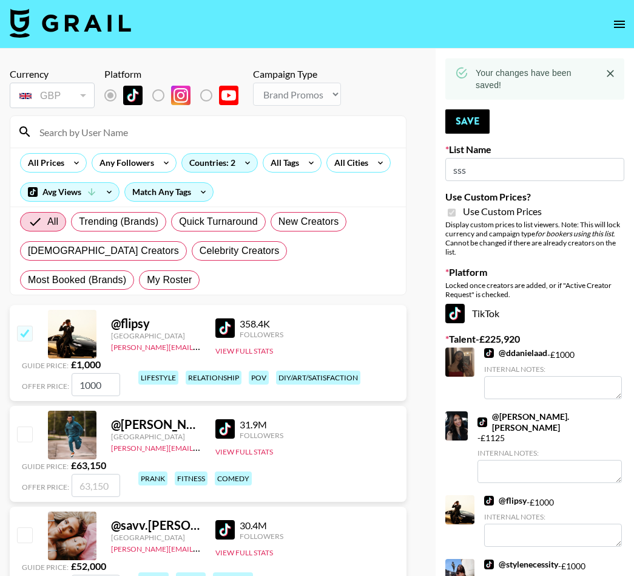
click at [157, 124] on input at bounding box center [215, 131] width 367 height 19
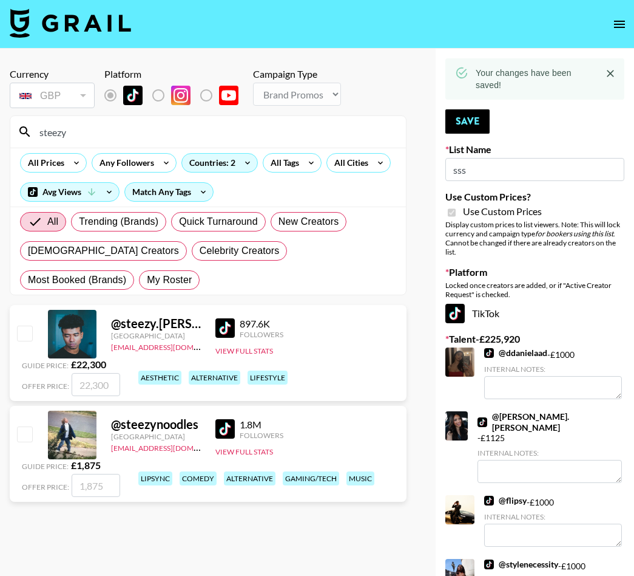
type input "steezy"
click at [25, 438] on input "checkbox" at bounding box center [24, 433] width 15 height 15
checkbox input "true"
type input "1875"
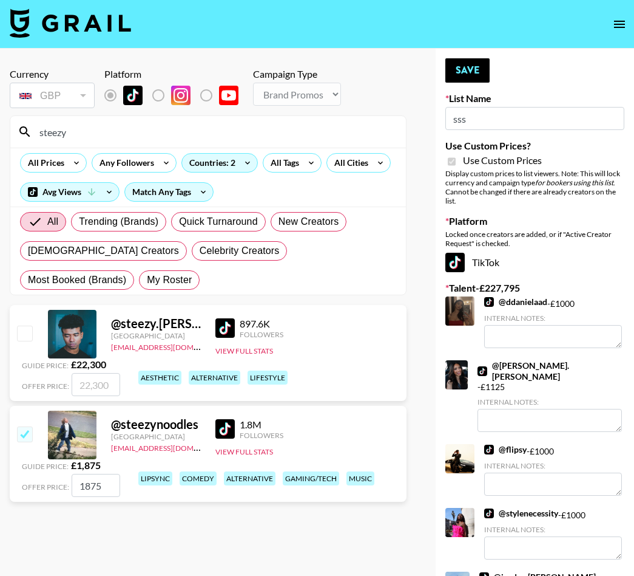
click at [472, 80] on button "Save" at bounding box center [468, 70] width 44 height 24
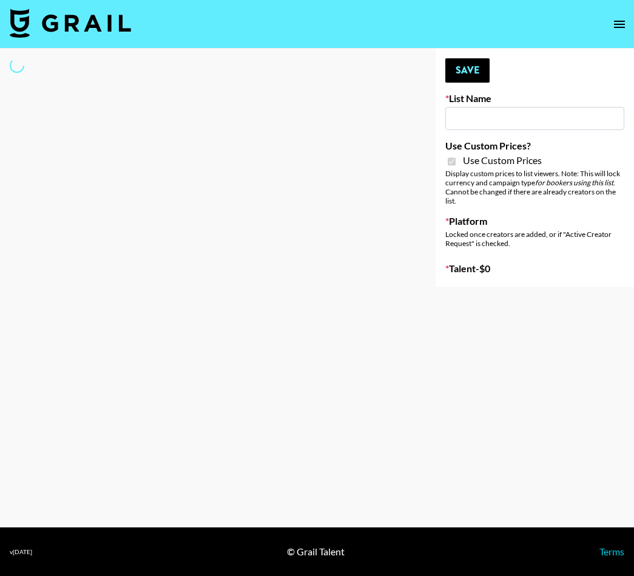
type input "sss"
checkbox input "true"
select select "Brand"
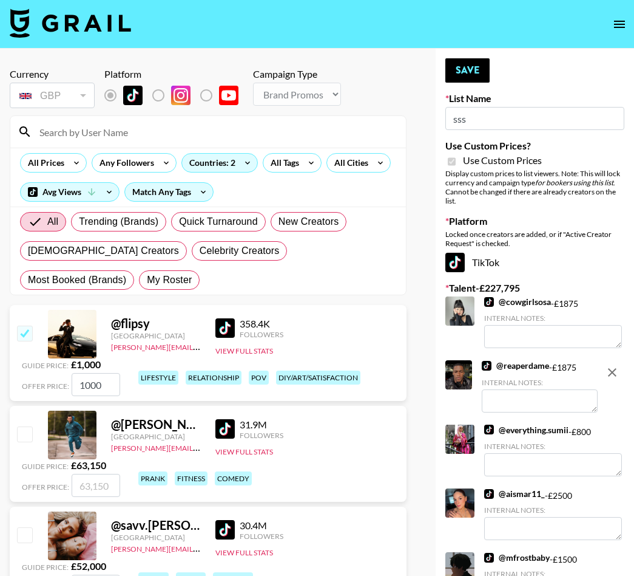
click at [165, 127] on input at bounding box center [215, 131] width 367 height 19
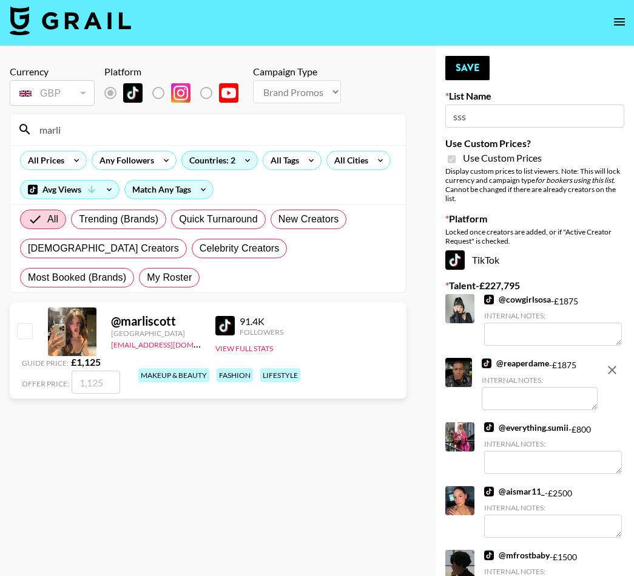
type input "marli"
click at [25, 331] on input "checkbox" at bounding box center [24, 330] width 15 height 15
checkbox input "true"
type input "1125"
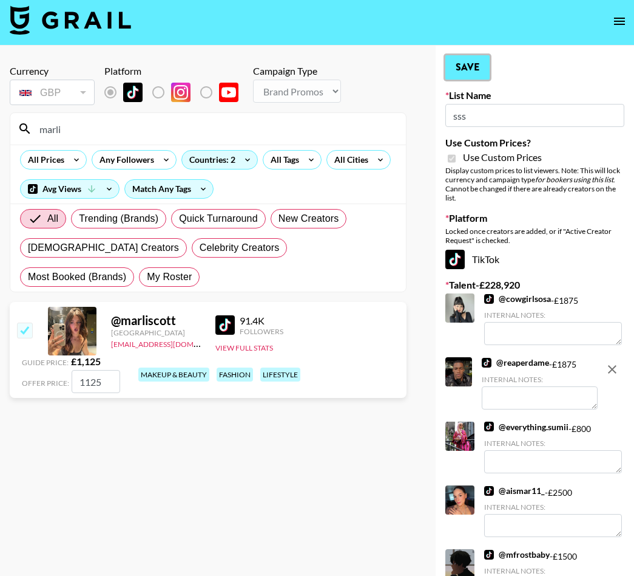
click at [456, 73] on button "Save" at bounding box center [468, 67] width 44 height 24
